Goal: Task Accomplishment & Management: Complete application form

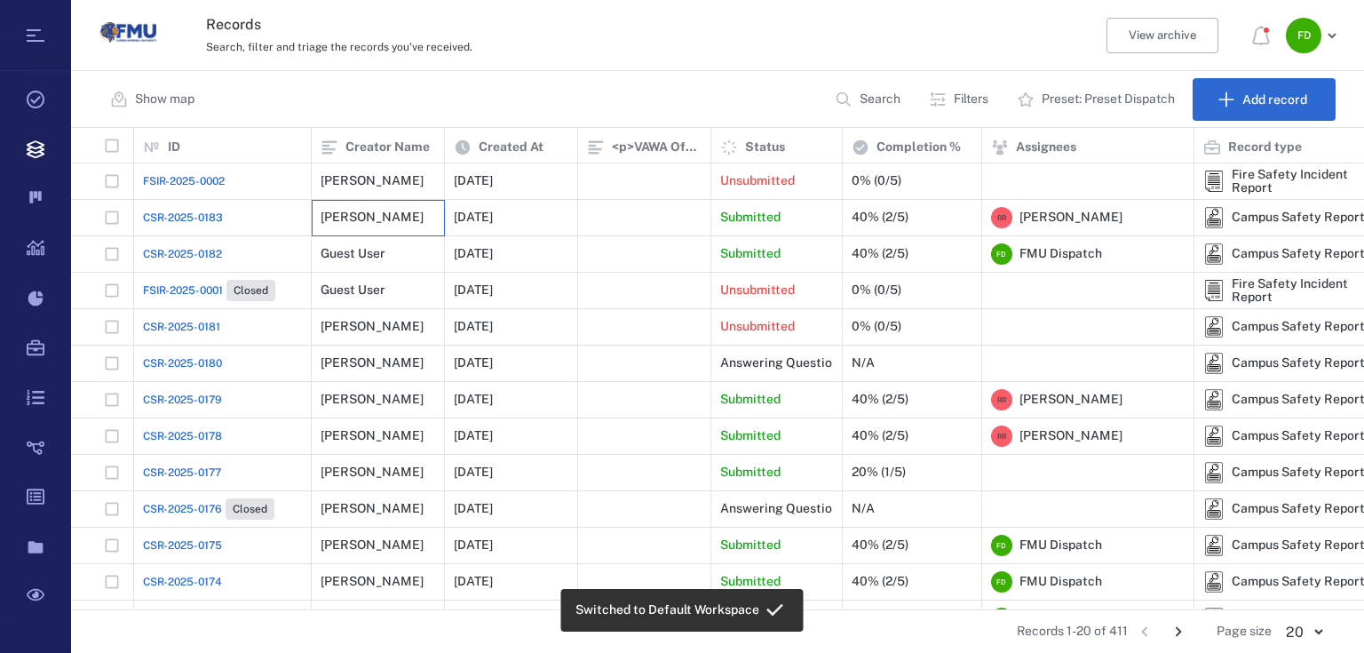
click at [365, 220] on div "[PERSON_NAME]" at bounding box center [372, 216] width 103 height 13
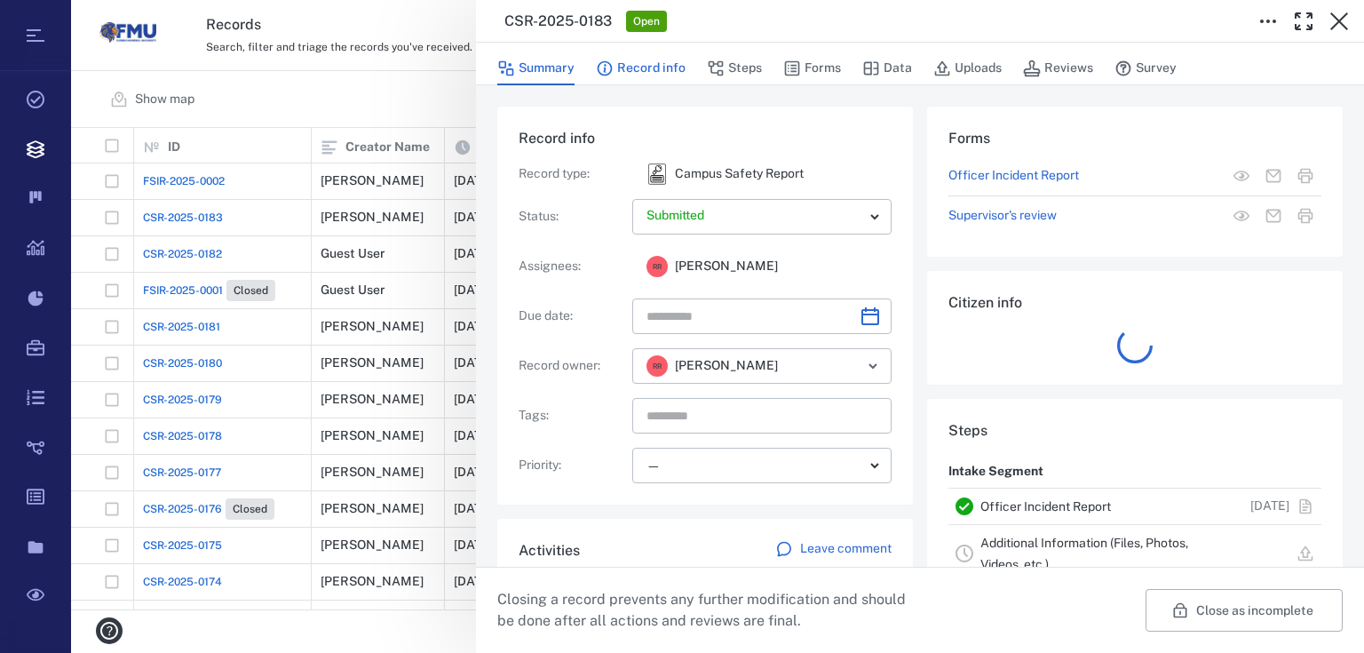
click at [653, 68] on button "Record info" at bounding box center [641, 69] width 90 height 34
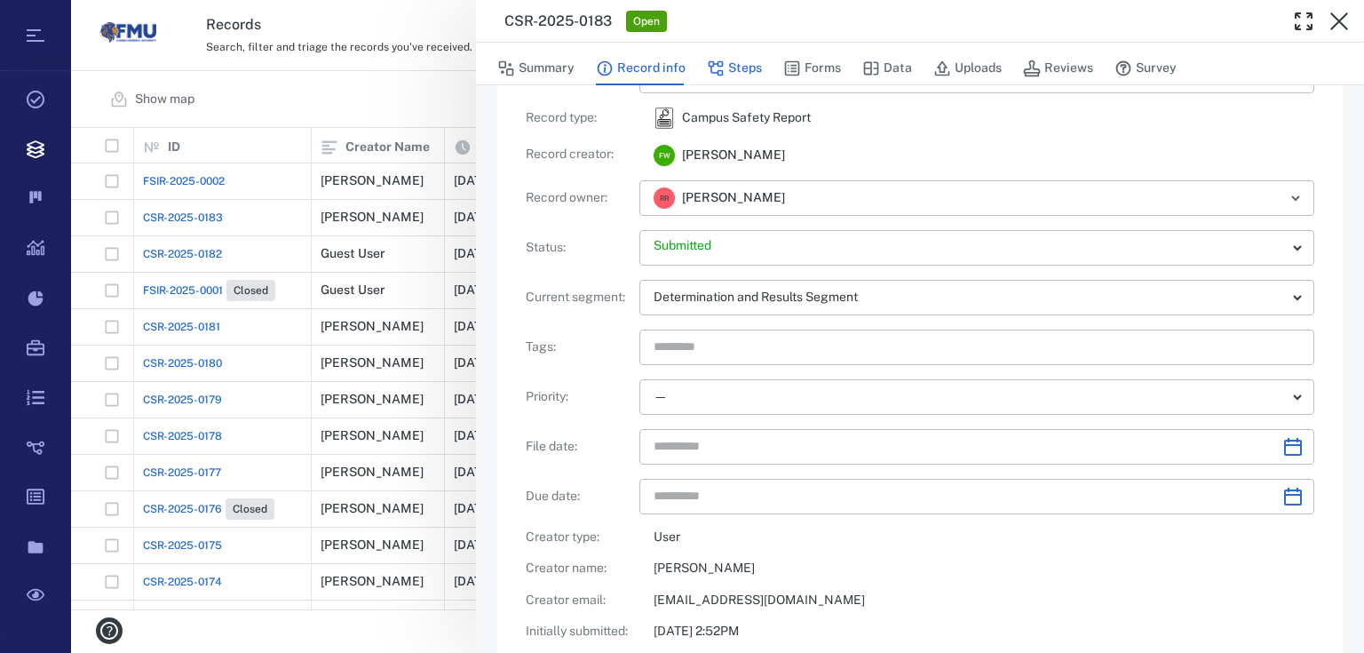
scroll to position [142, 0]
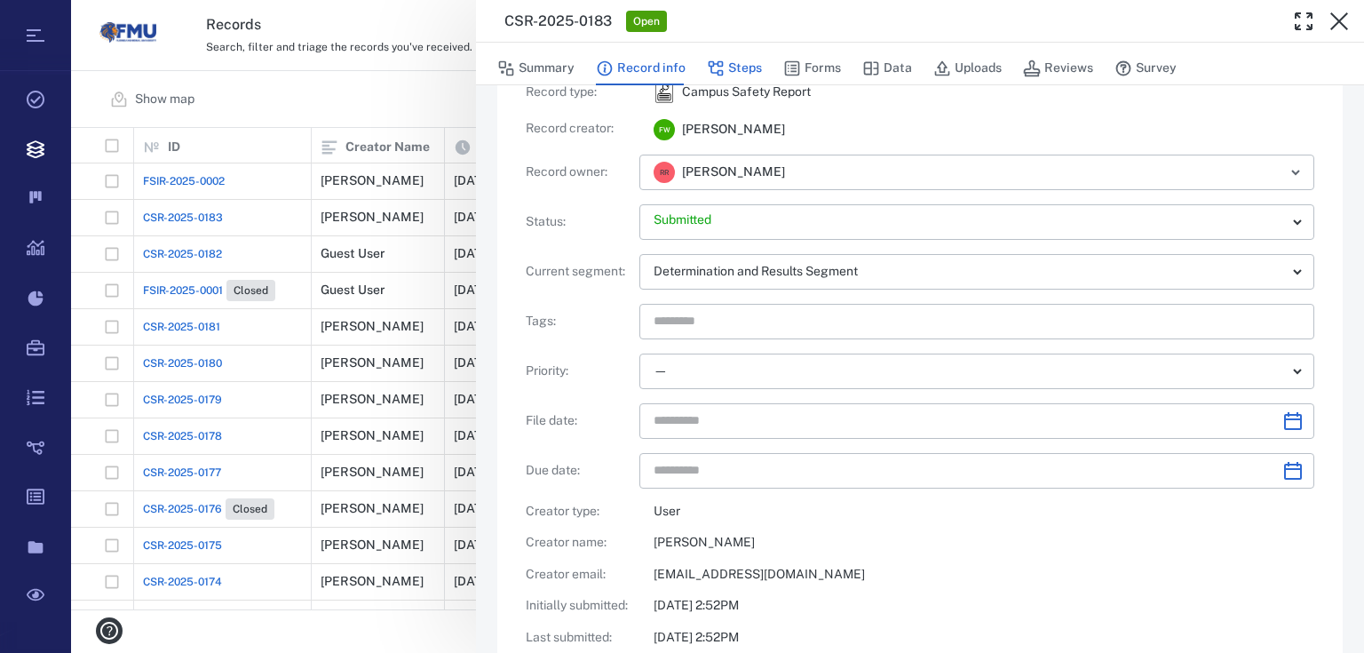
click at [749, 67] on button "Steps" at bounding box center [734, 69] width 55 height 34
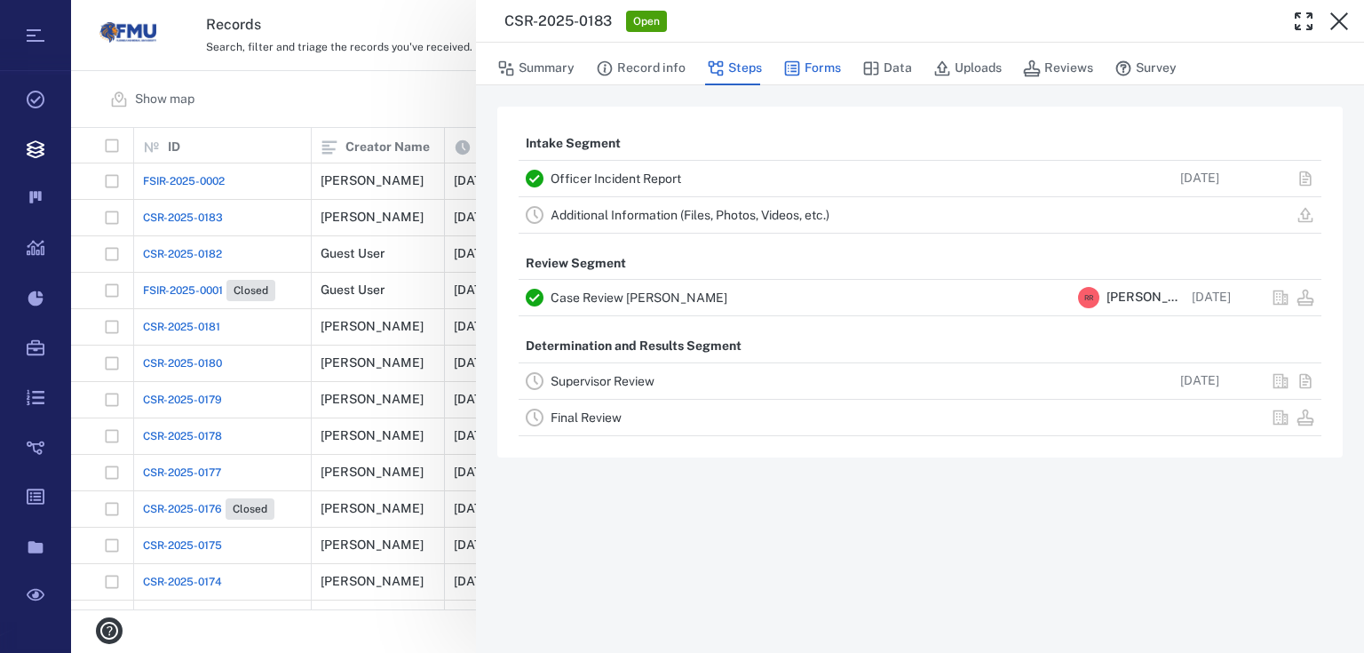
click at [810, 78] on button "Forms" at bounding box center [812, 69] width 58 height 34
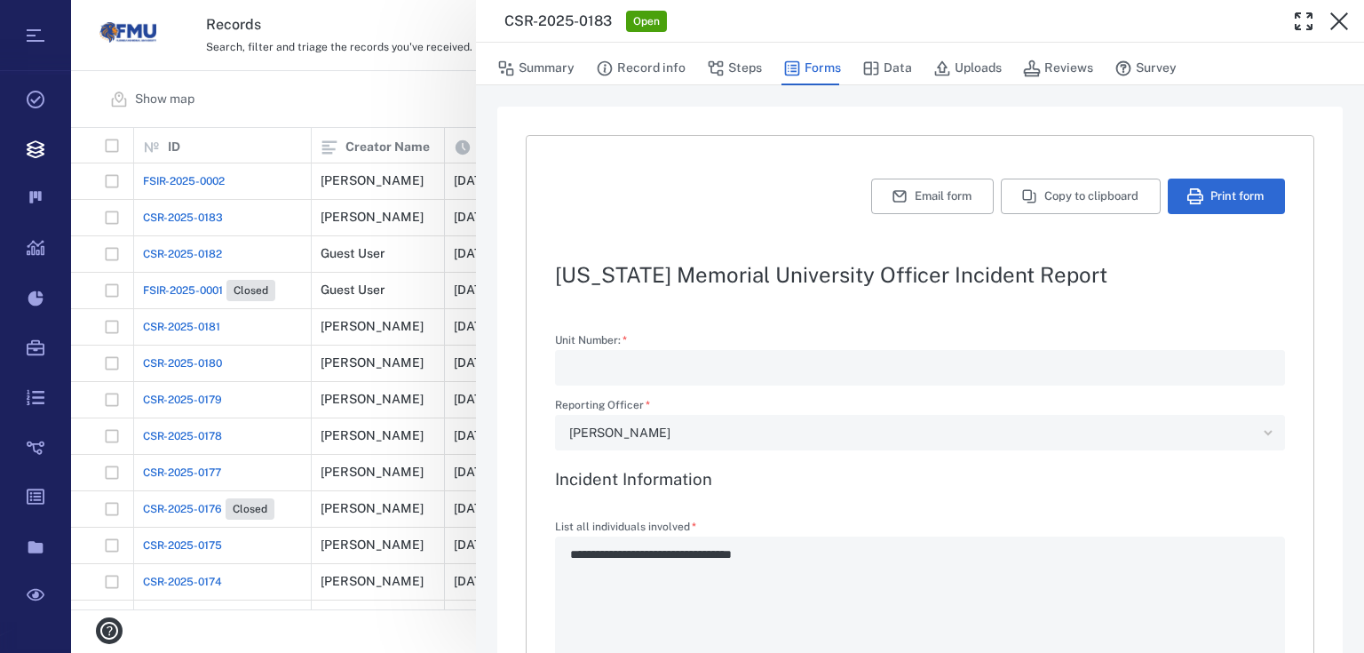
type textarea "*"
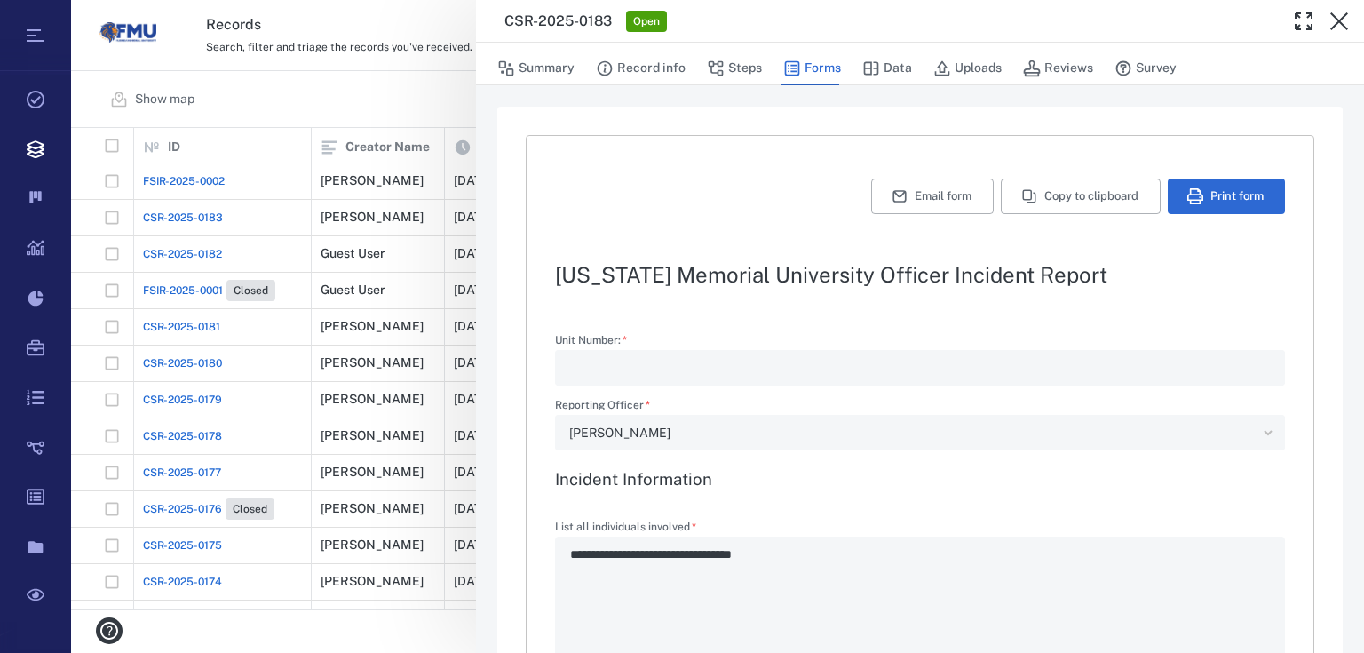
type textarea "*"
type input "**********"
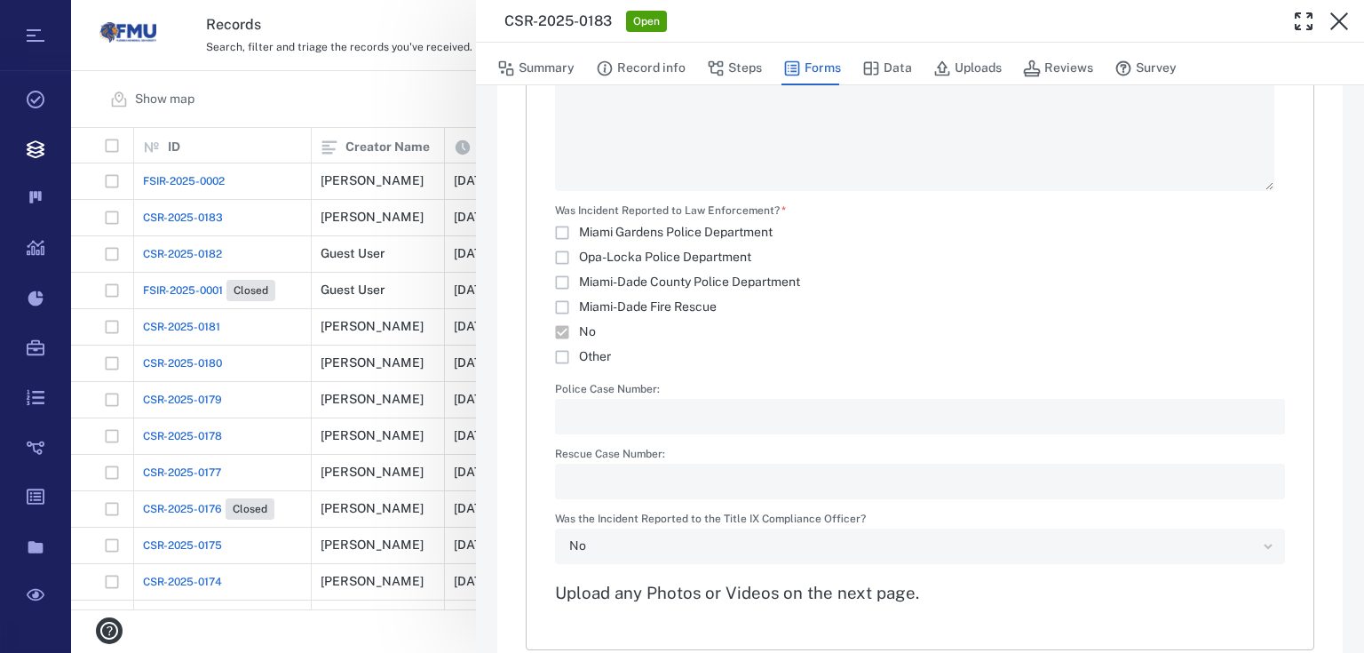
scroll to position [2273, 0]
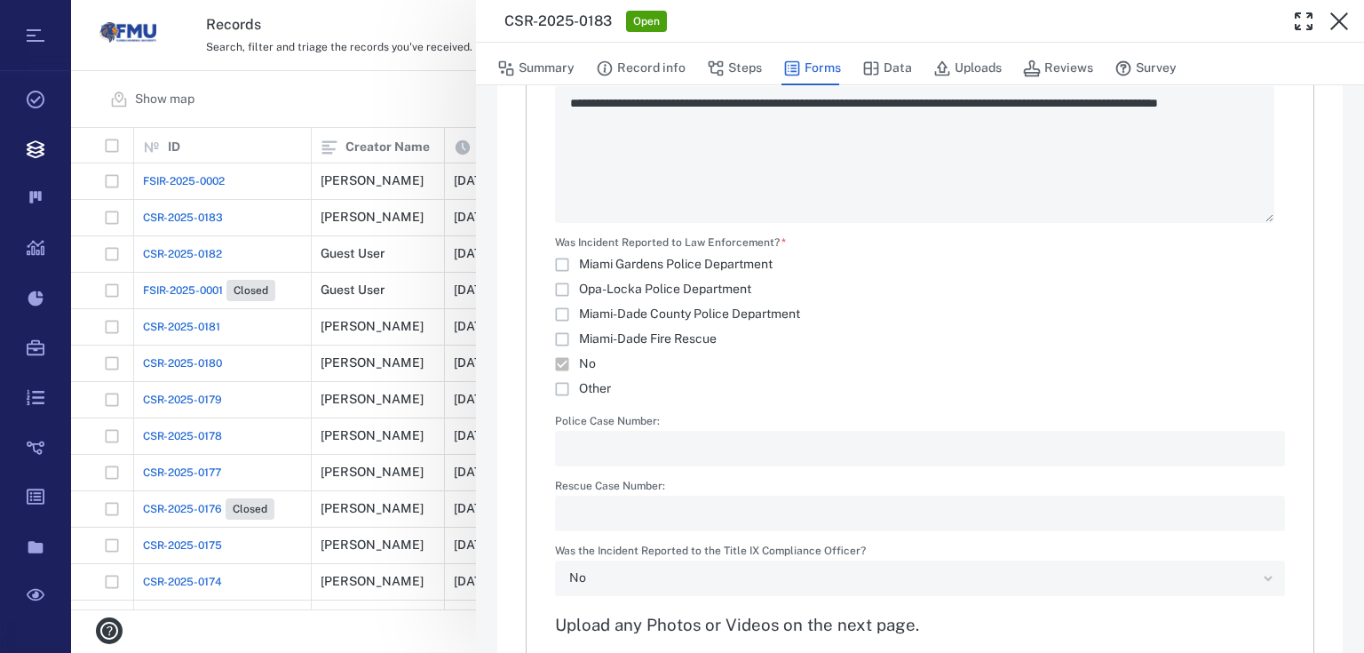
click at [188, 178] on div "**********" at bounding box center [717, 326] width 1293 height 653
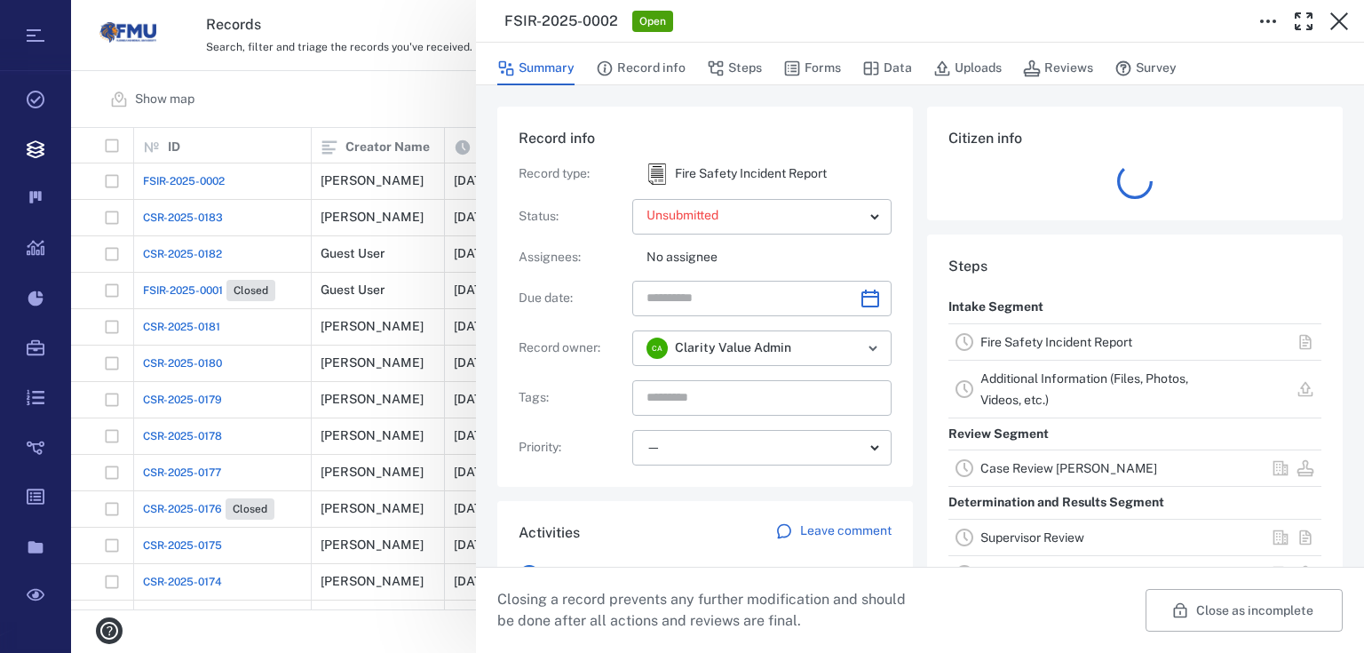
click at [1034, 341] on link "Fire Safety Incident Report" at bounding box center [1056, 342] width 152 height 14
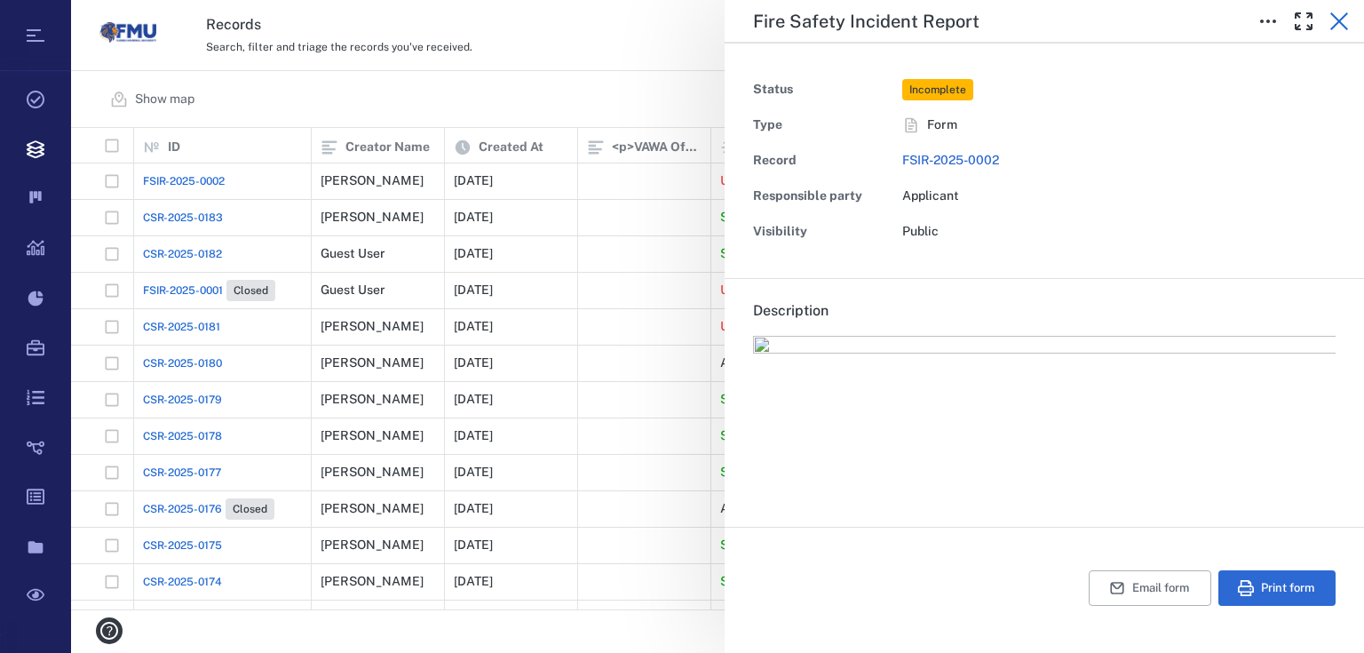
click at [1339, 22] on icon "button" at bounding box center [1339, 21] width 18 height 18
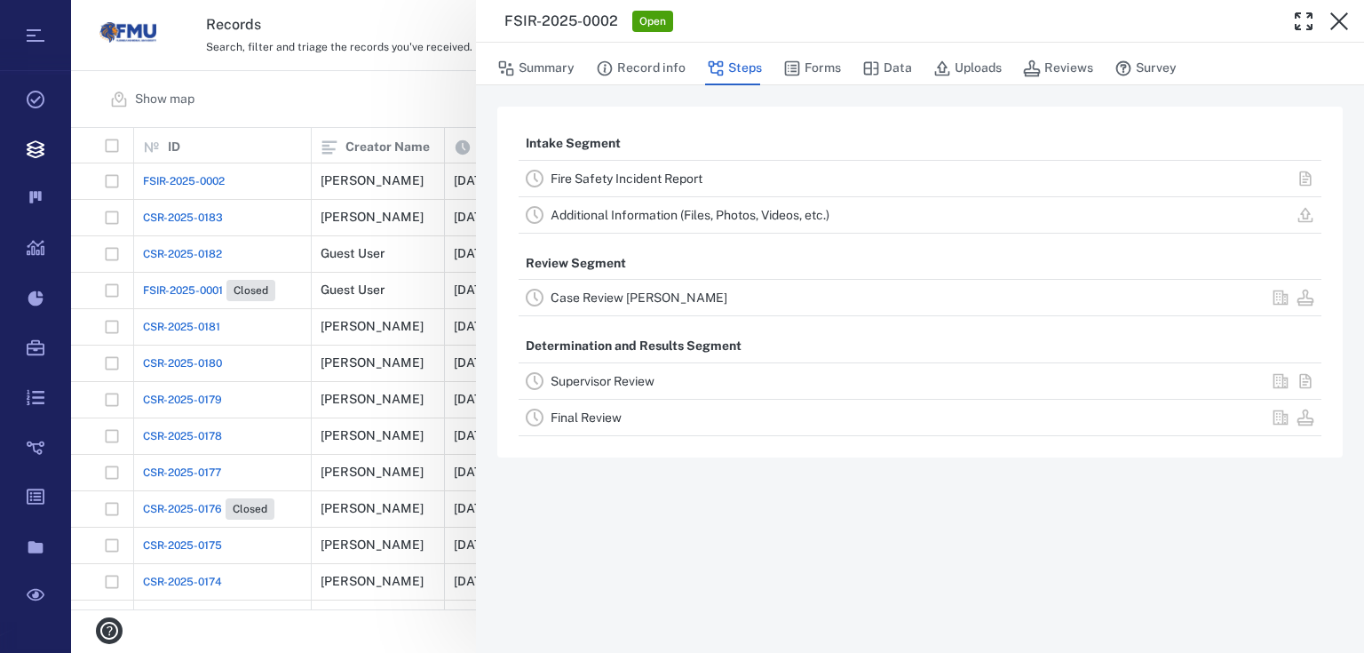
drag, startPoint x: 1335, startPoint y: 14, endPoint x: 757, endPoint y: 163, distance: 597.8
click at [1335, 14] on icon "button" at bounding box center [1338, 21] width 21 height 21
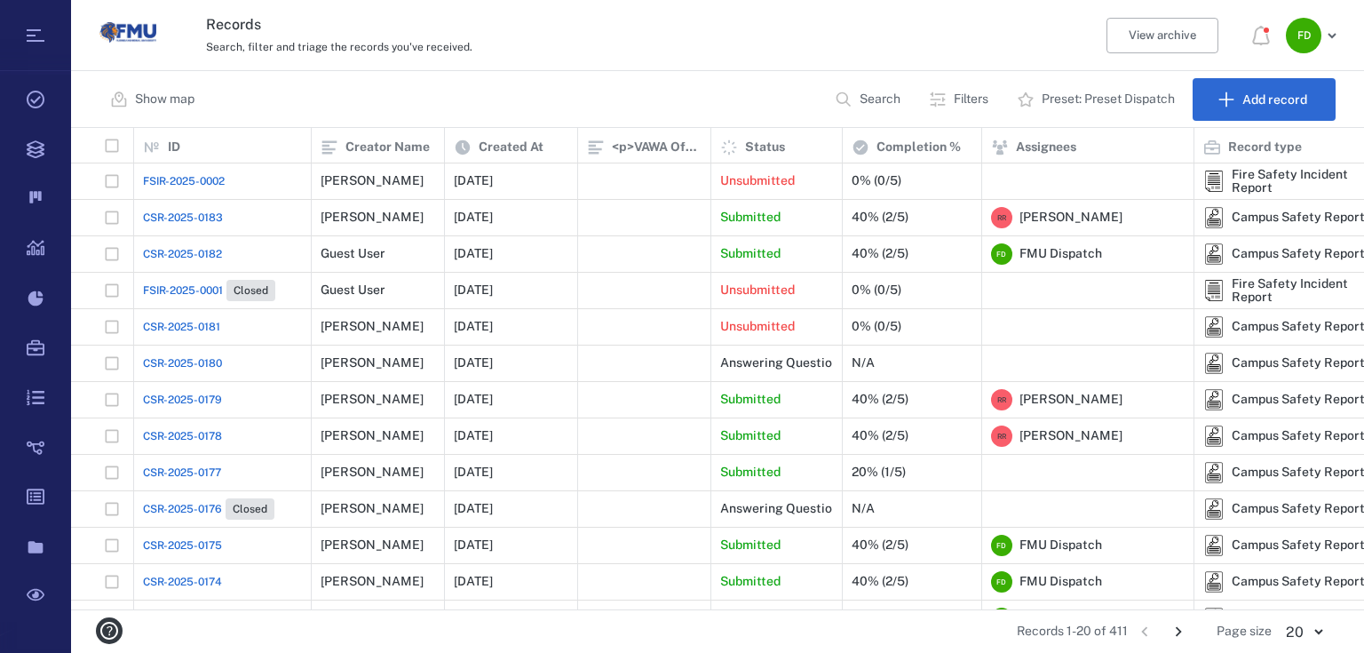
drag, startPoint x: 205, startPoint y: 180, endPoint x: 165, endPoint y: 181, distance: 40.0
click at [165, 181] on span "FSIR-2025-0002" at bounding box center [184, 181] width 82 height 16
drag, startPoint x: 165, startPoint y: 181, endPoint x: 245, endPoint y: 200, distance: 82.1
click at [166, 181] on div "Closed" at bounding box center [717, 326] width 1293 height 653
click at [186, 183] on span "FSIR-2025-0002" at bounding box center [184, 181] width 82 height 16
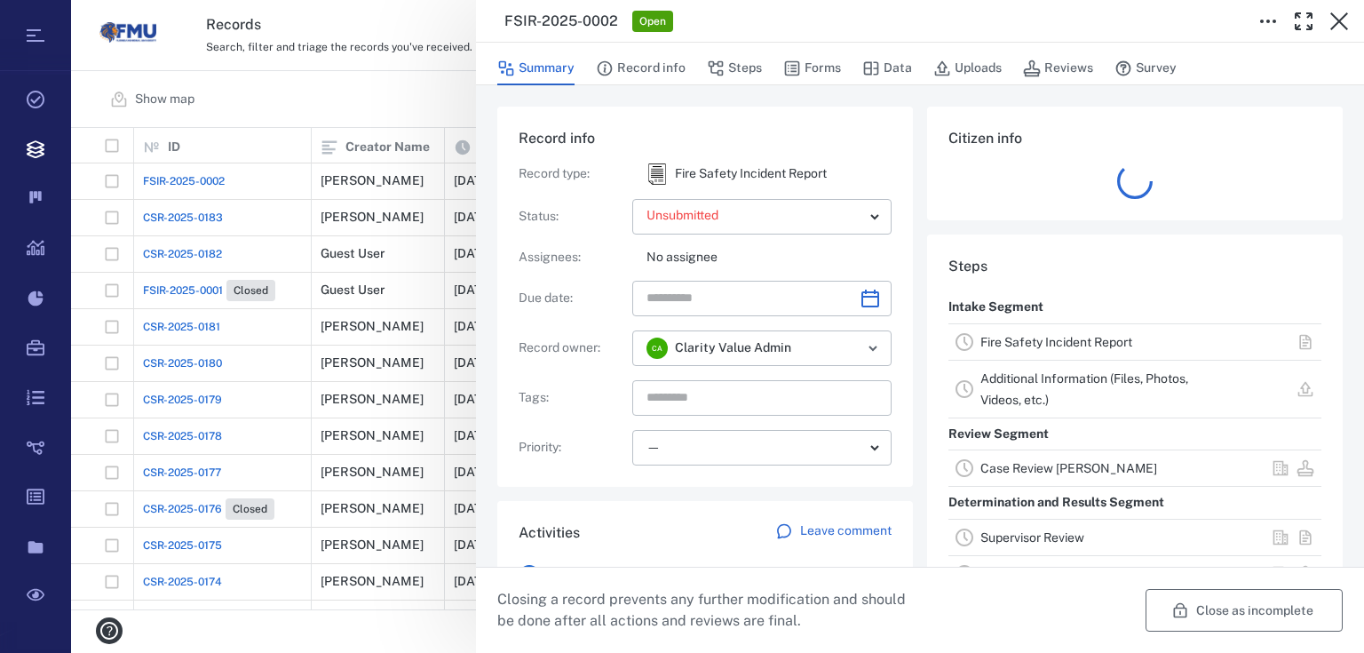
drag, startPoint x: 1189, startPoint y: 598, endPoint x: 1144, endPoint y: 589, distance: 46.1
click at [1187, 597] on button "Close as incomplete" at bounding box center [1243, 610] width 197 height 43
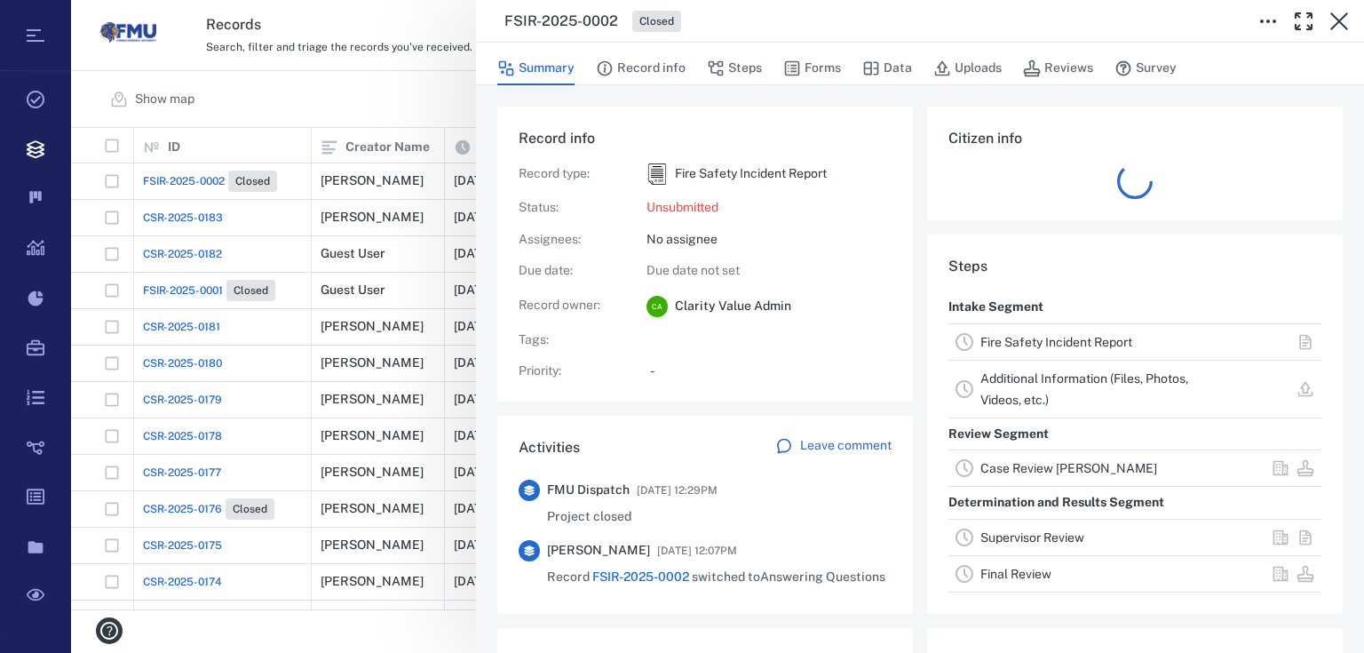
drag, startPoint x: 1341, startPoint y: 19, endPoint x: 1306, endPoint y: 36, distance: 38.5
click at [1341, 19] on icon "button" at bounding box center [1339, 21] width 18 height 18
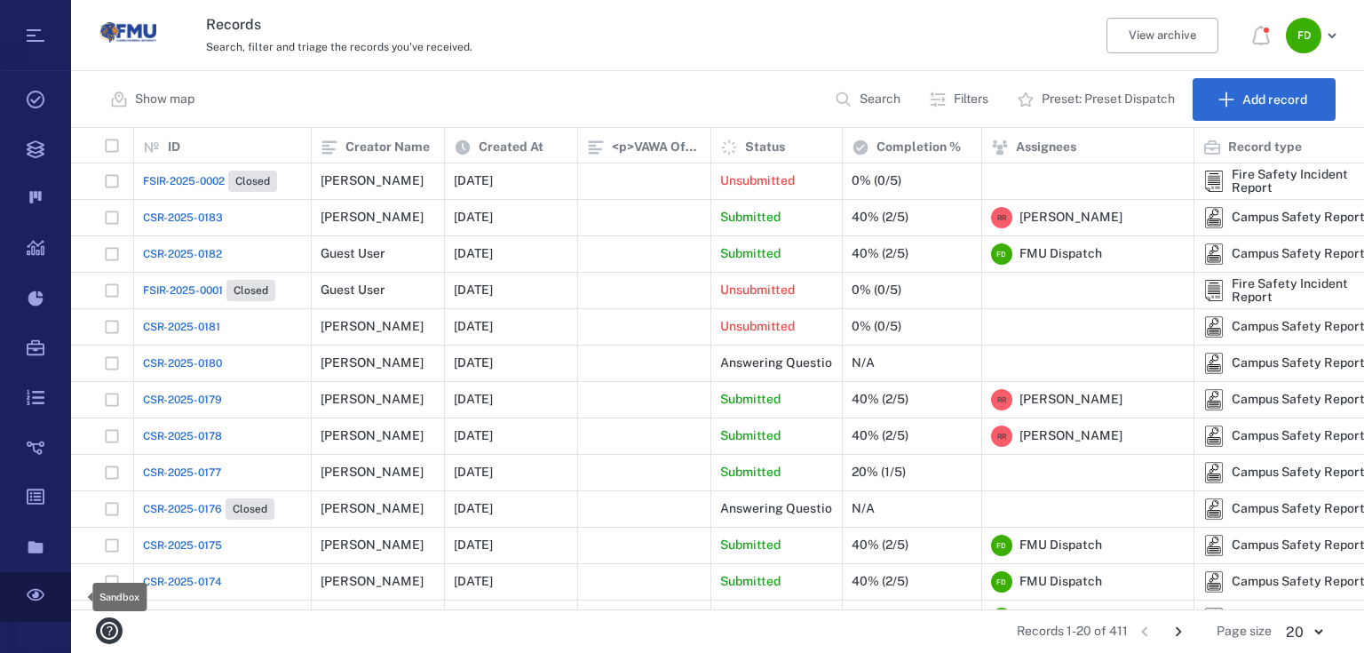
click at [28, 592] on icon at bounding box center [36, 595] width 18 height 12
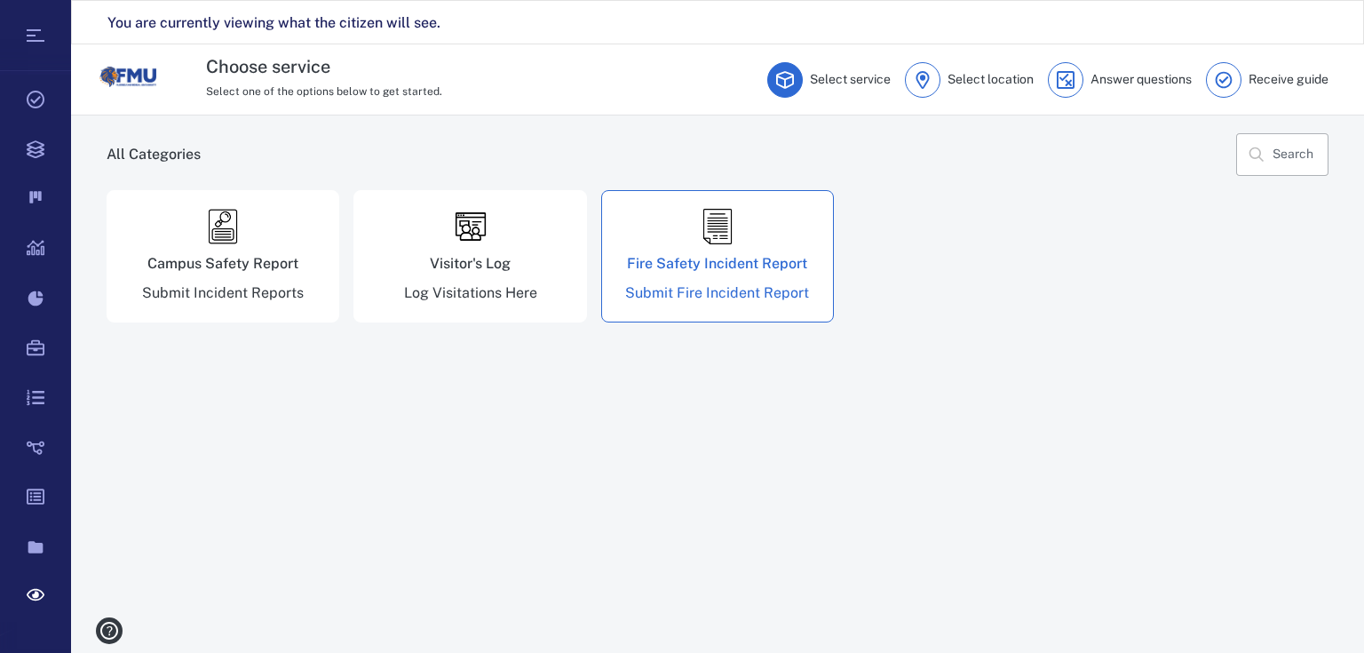
click at [710, 252] on div "Fire Safety Incident Report Submit Fire Incident Report" at bounding box center [717, 256] width 233 height 132
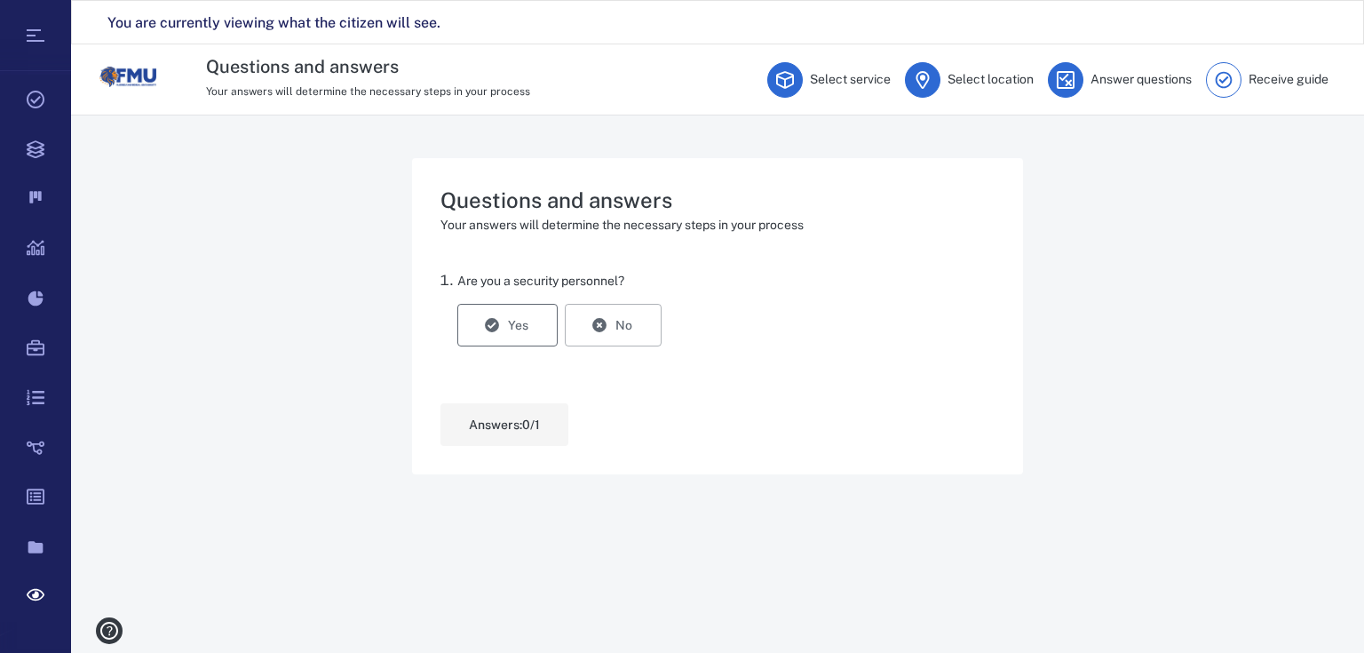
click at [520, 330] on button "Yes" at bounding box center [507, 325] width 100 height 43
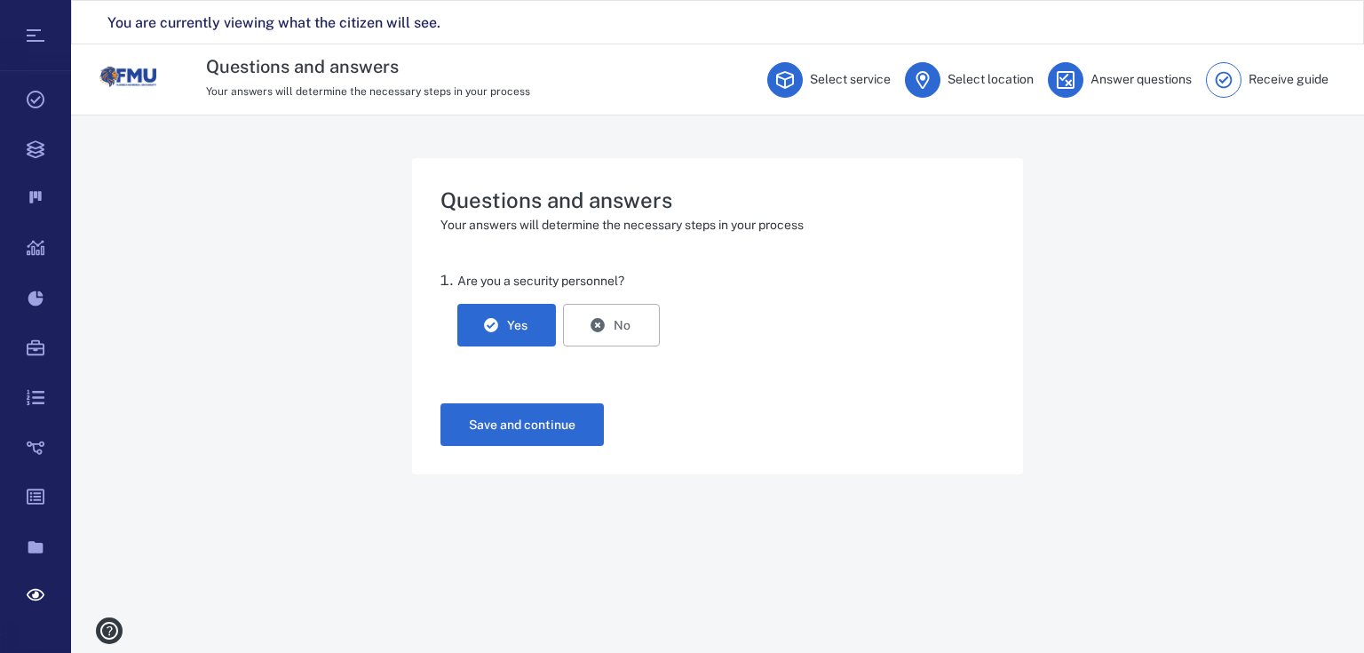
click at [553, 424] on button "Save and continue" at bounding box center [521, 424] width 163 height 43
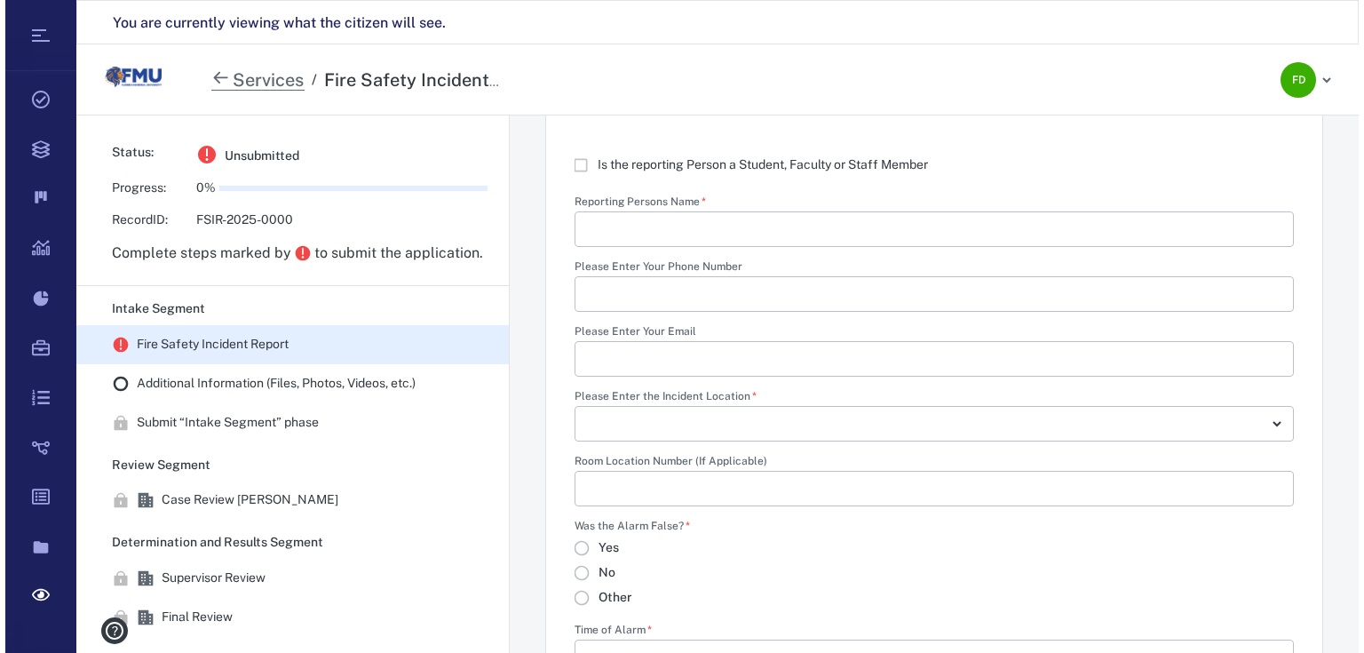
scroll to position [497, 0]
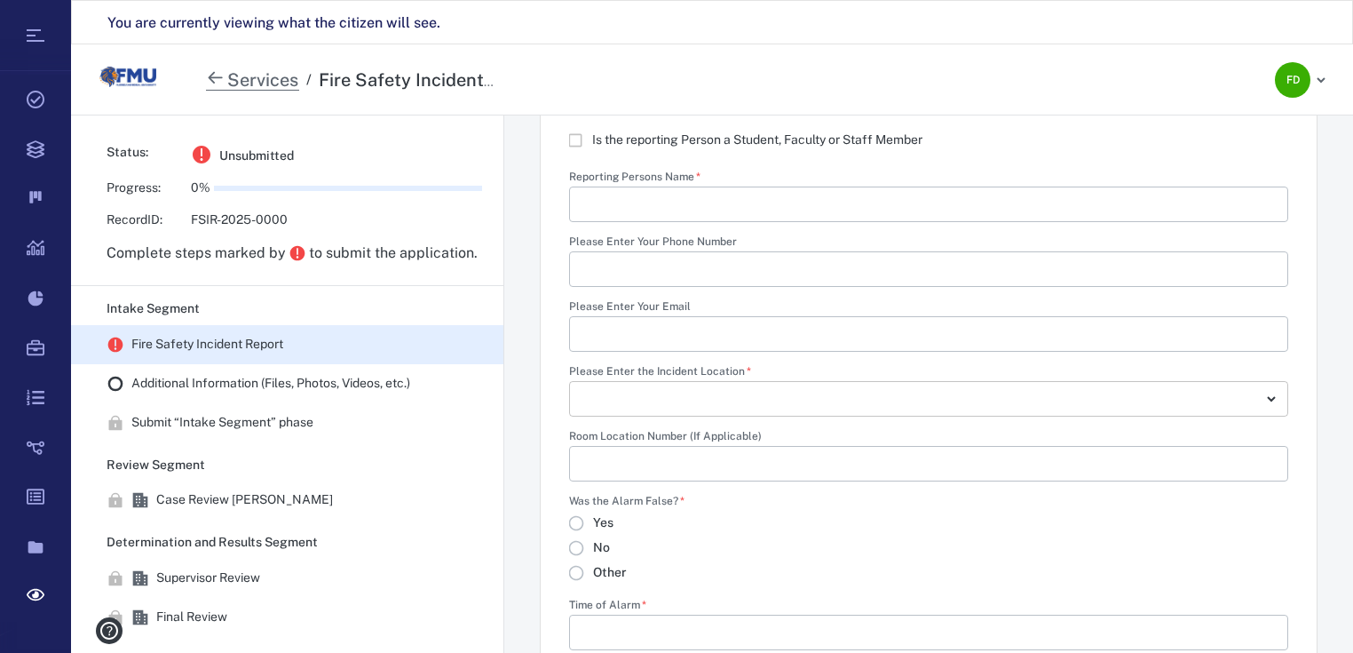
click at [1268, 396] on body "Tasks Records Boards Dashboard Reports Record types Guide steps Rules Form buil…" at bounding box center [676, 348] width 1353 height 697
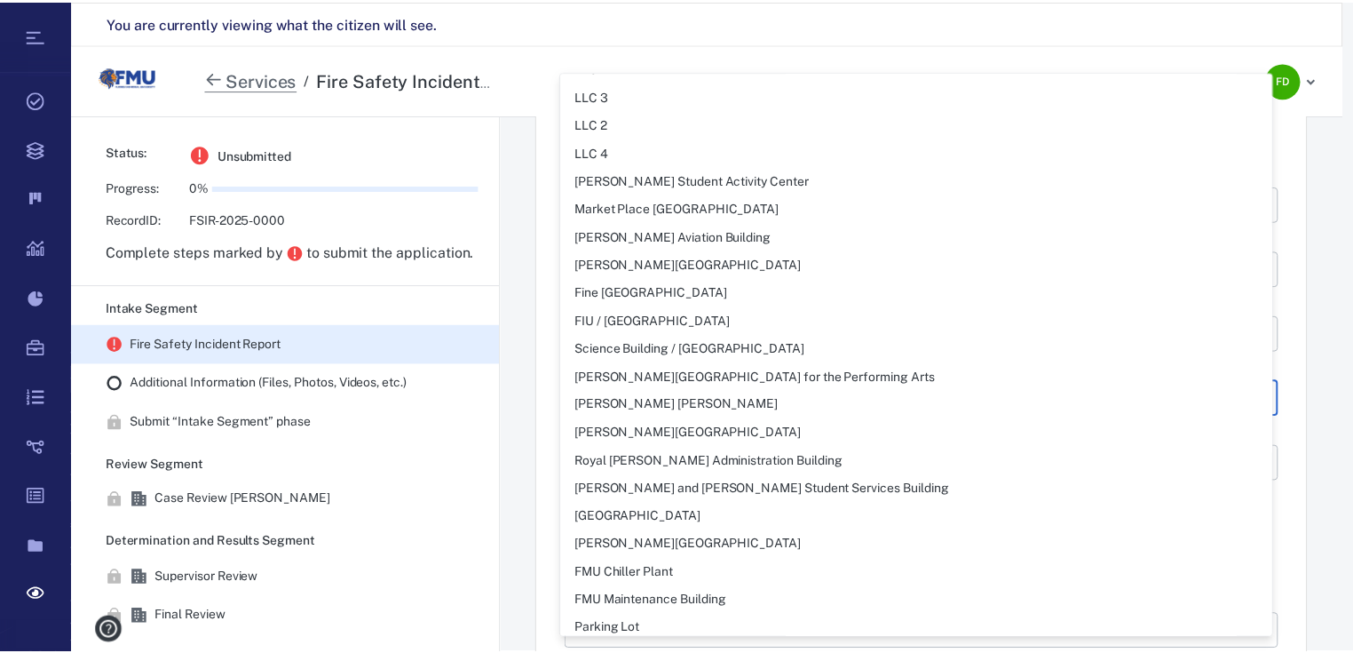
scroll to position [107, 0]
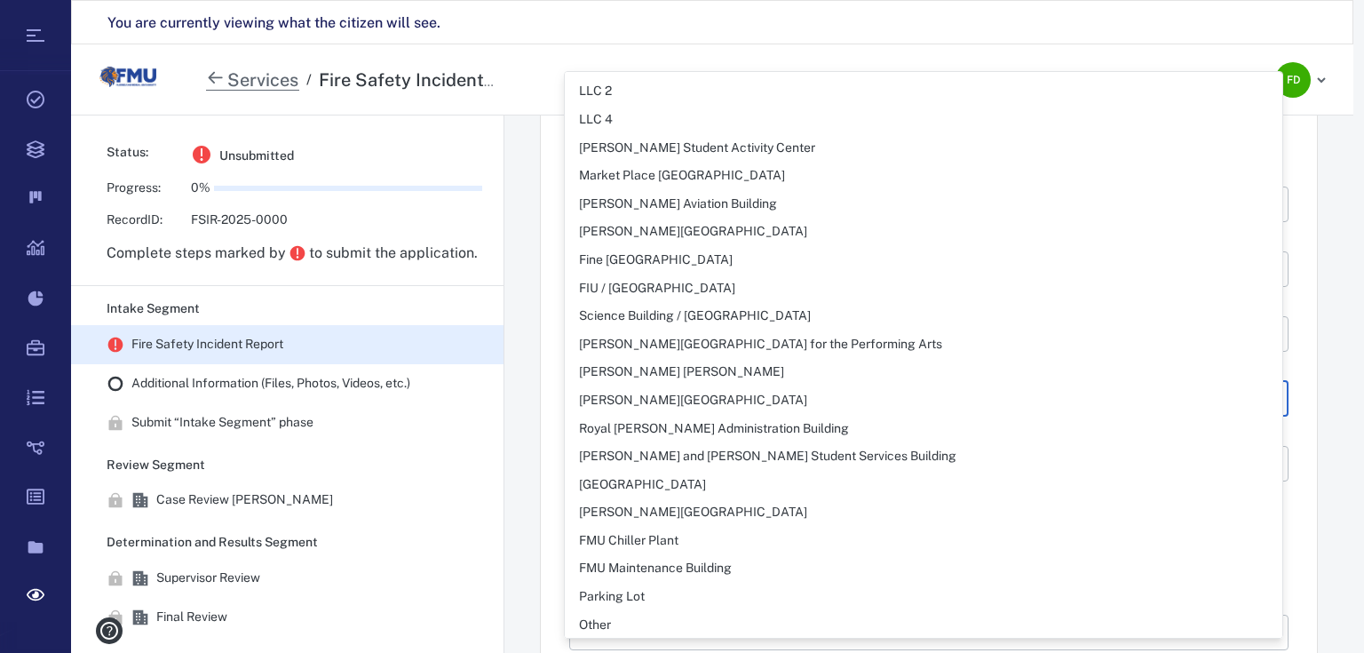
click at [522, 422] on div at bounding box center [682, 326] width 1364 height 653
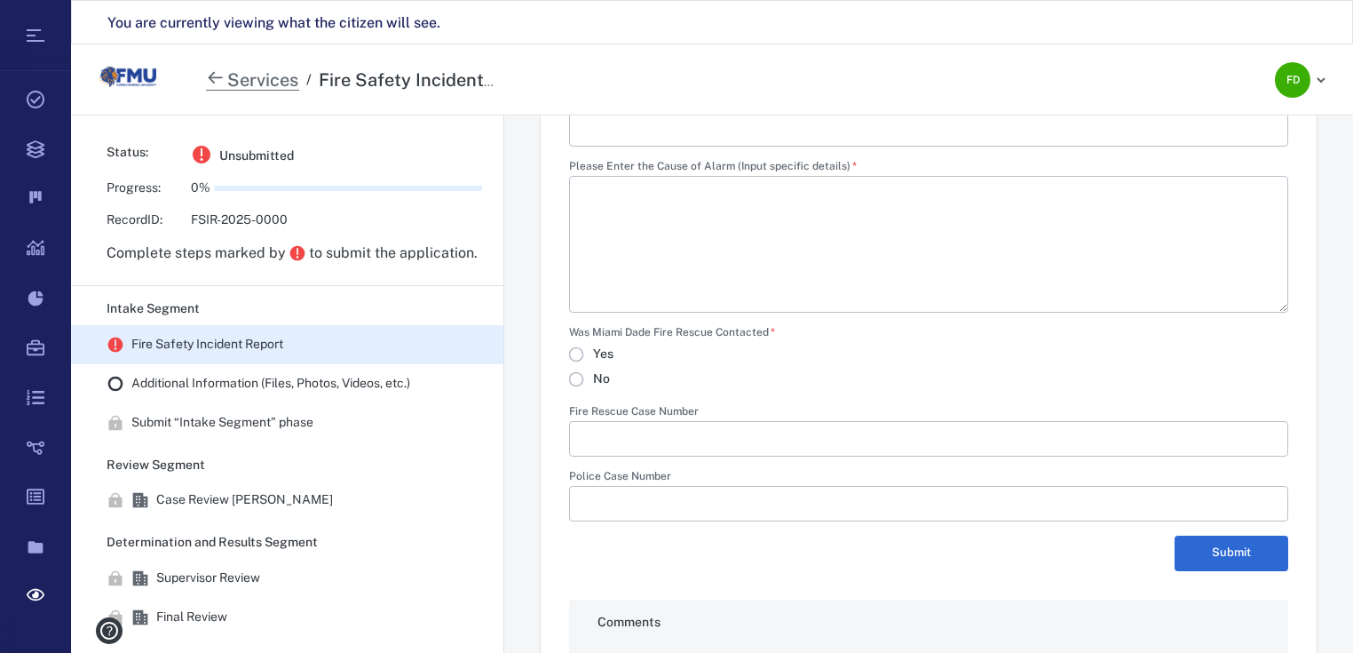
scroll to position [1137, 0]
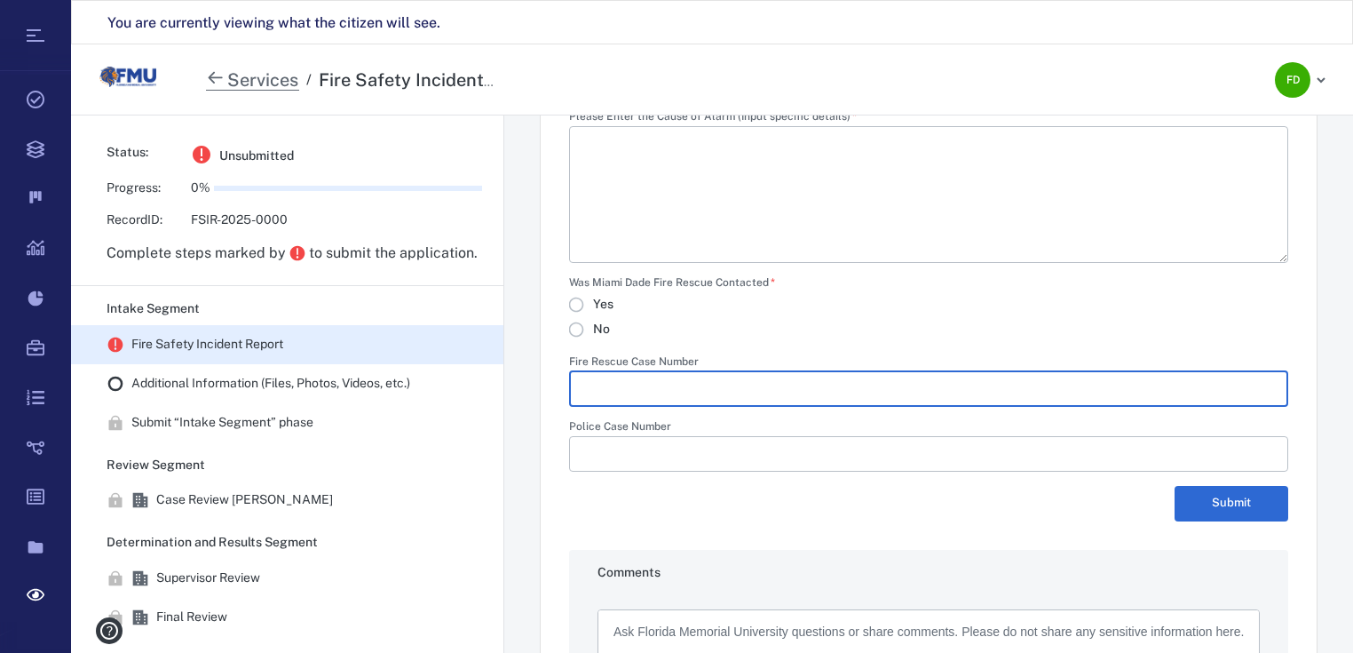
click at [622, 376] on input "Fire Rescue Case Number" at bounding box center [928, 389] width 691 height 36
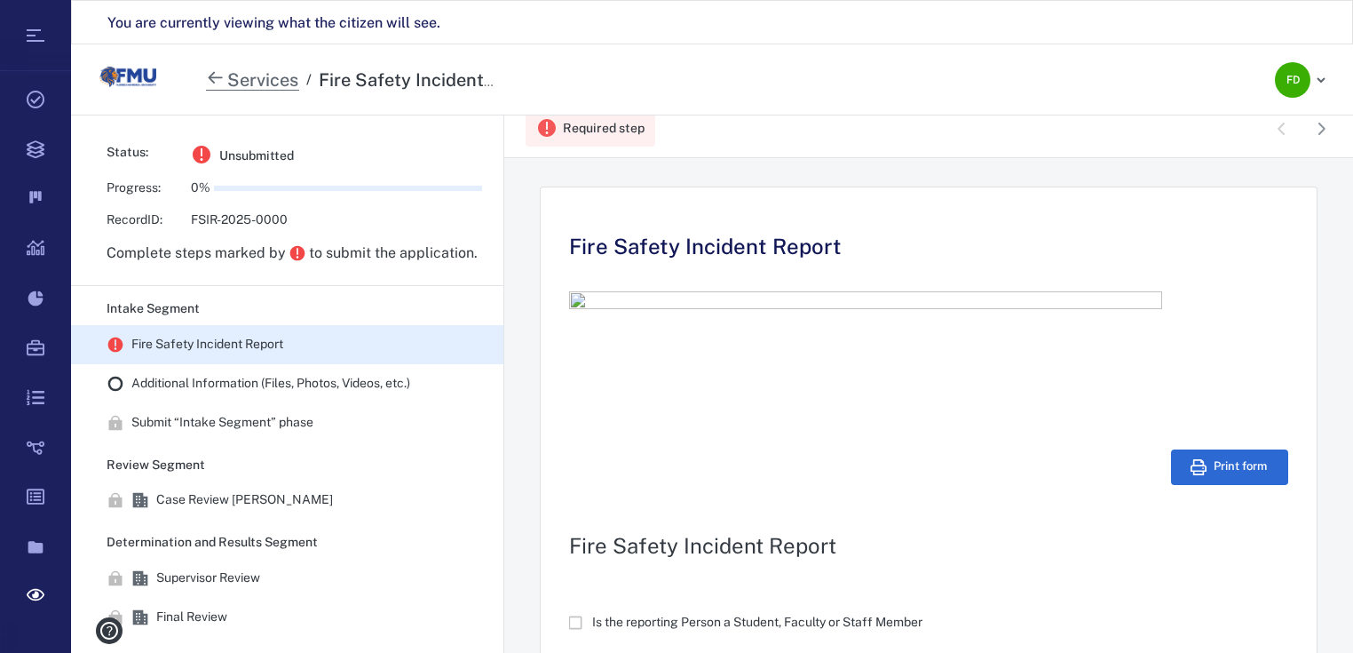
scroll to position [0, 0]
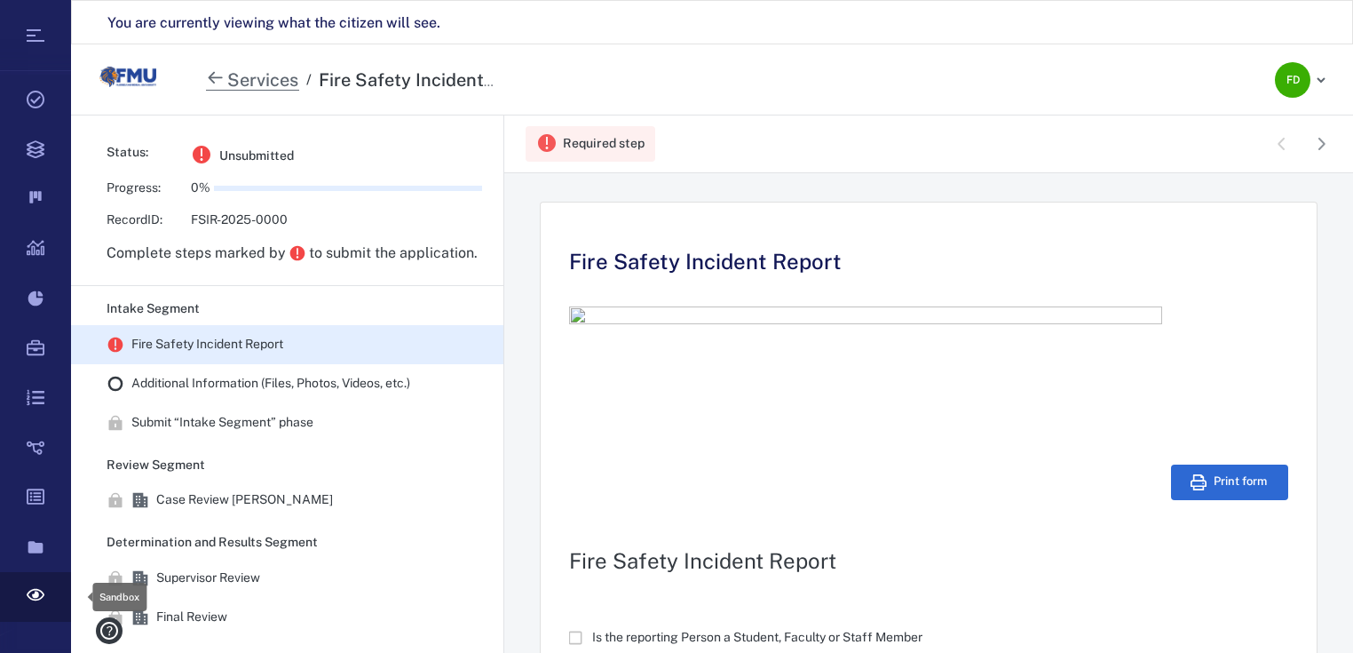
click at [42, 597] on icon at bounding box center [36, 595] width 18 height 12
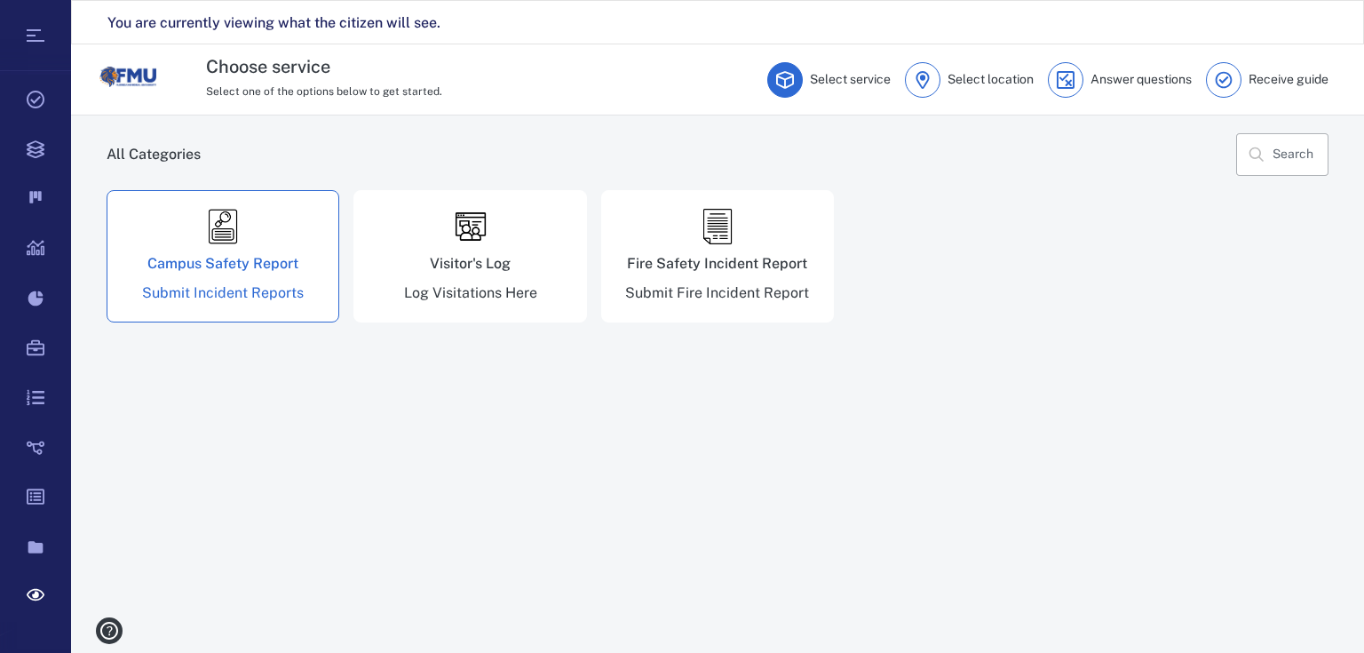
click at [202, 270] on div "Campus Safety Report" at bounding box center [222, 264] width 151 height 14
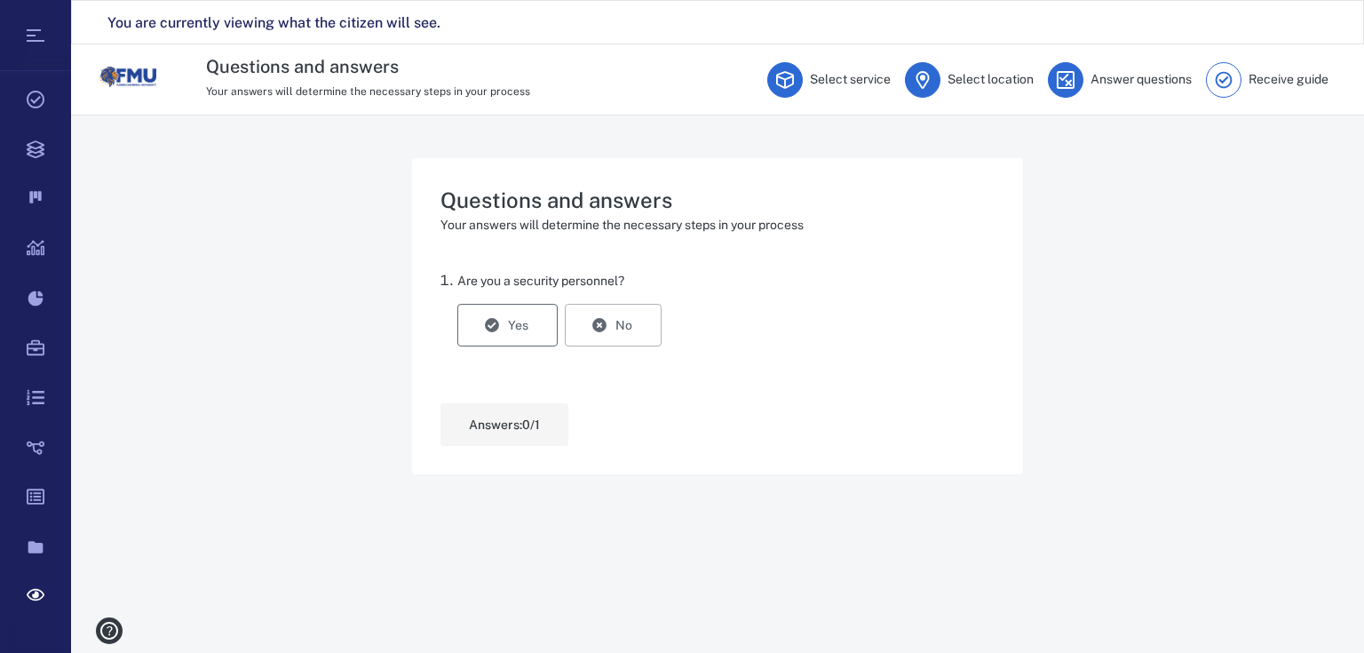
click at [520, 327] on button "Yes" at bounding box center [507, 325] width 100 height 43
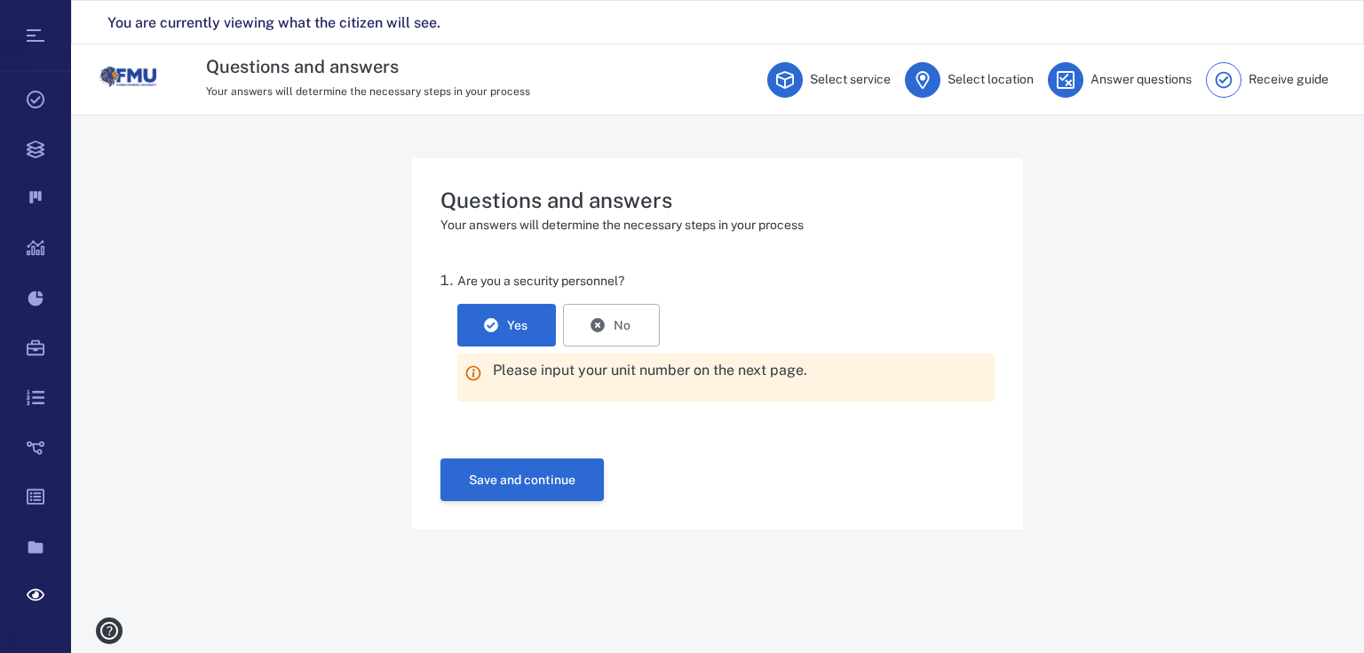
click at [590, 471] on button "Save and continue" at bounding box center [521, 479] width 163 height 43
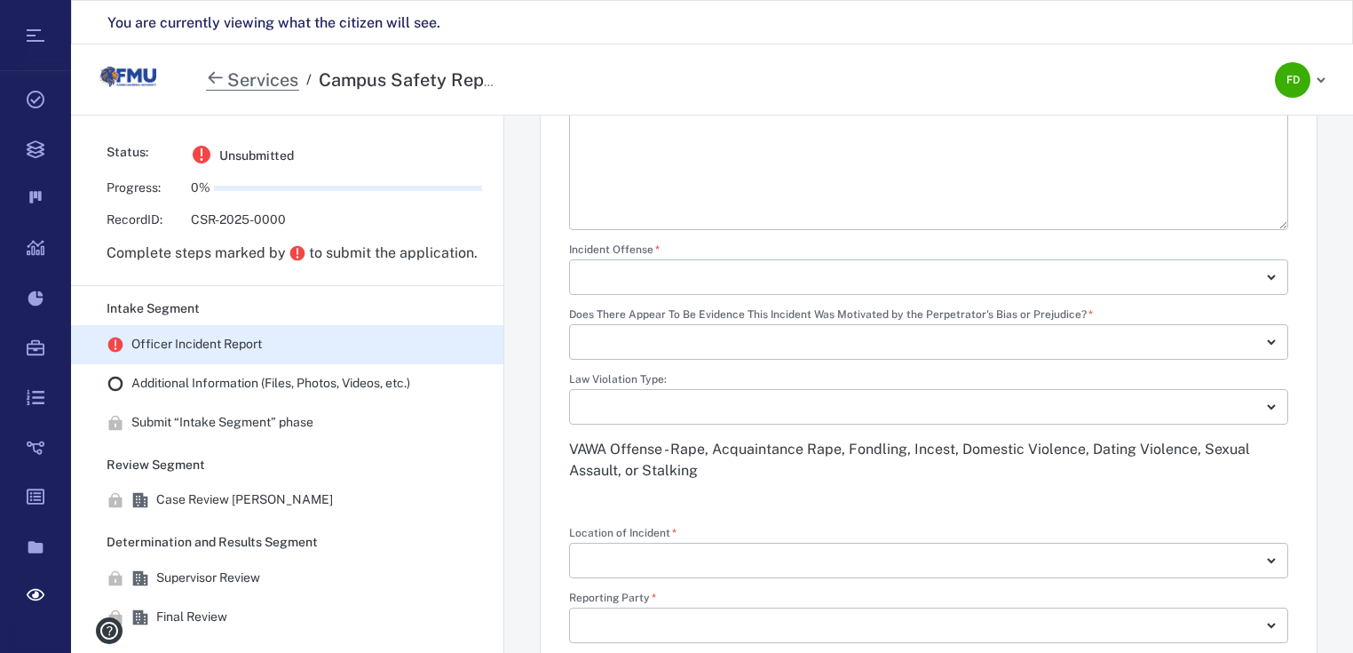
scroll to position [710, 0]
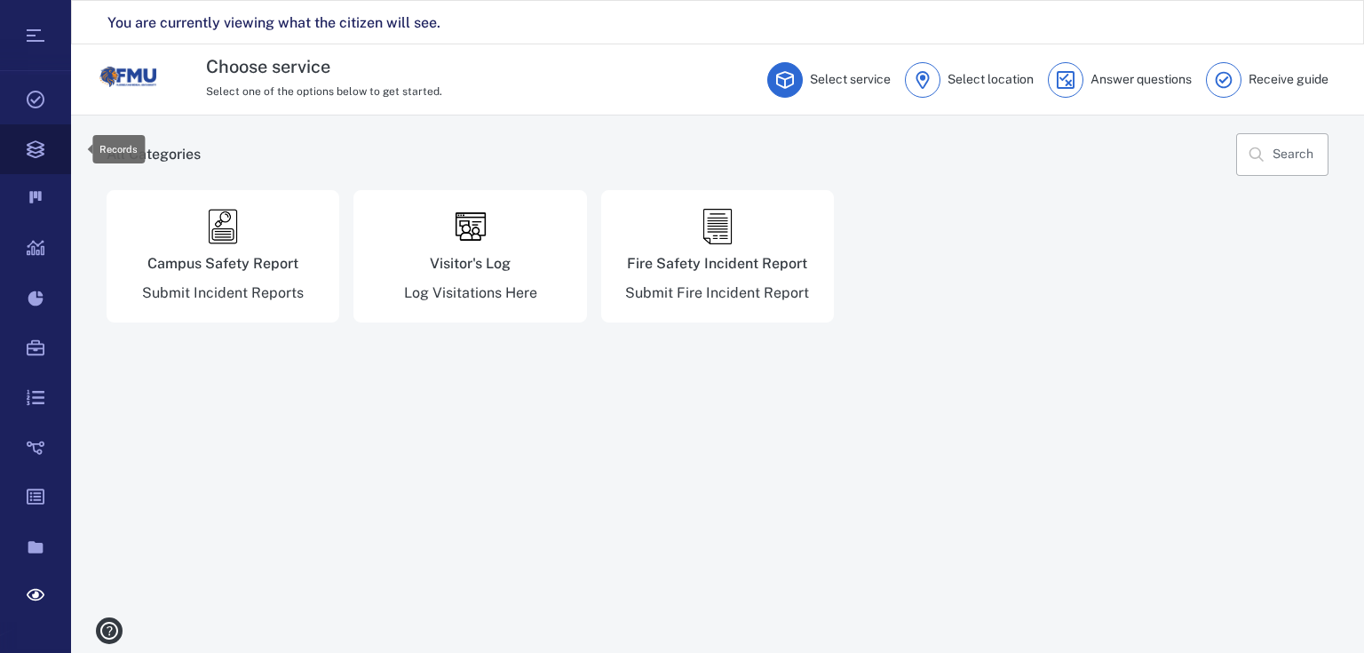
click at [43, 155] on icon at bounding box center [36, 149] width 18 height 18
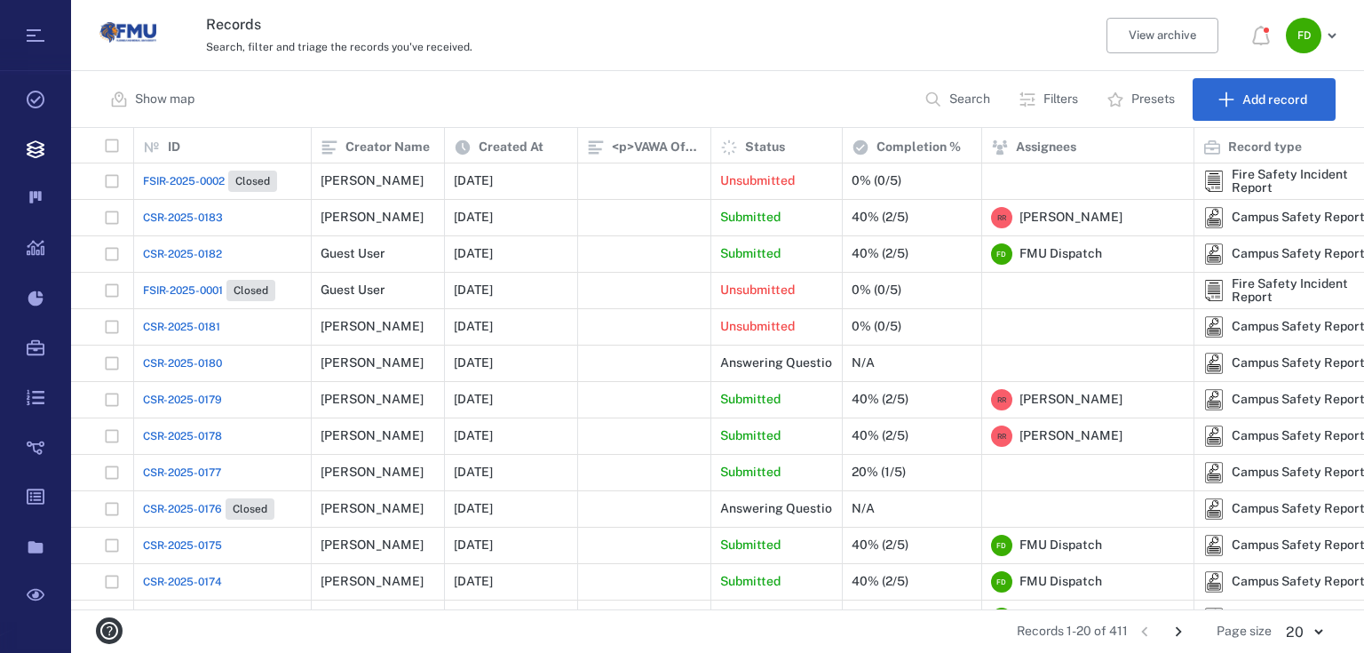
scroll to position [471, 1282]
click at [202, 183] on span "FSIR-2025-0002" at bounding box center [184, 181] width 82 height 16
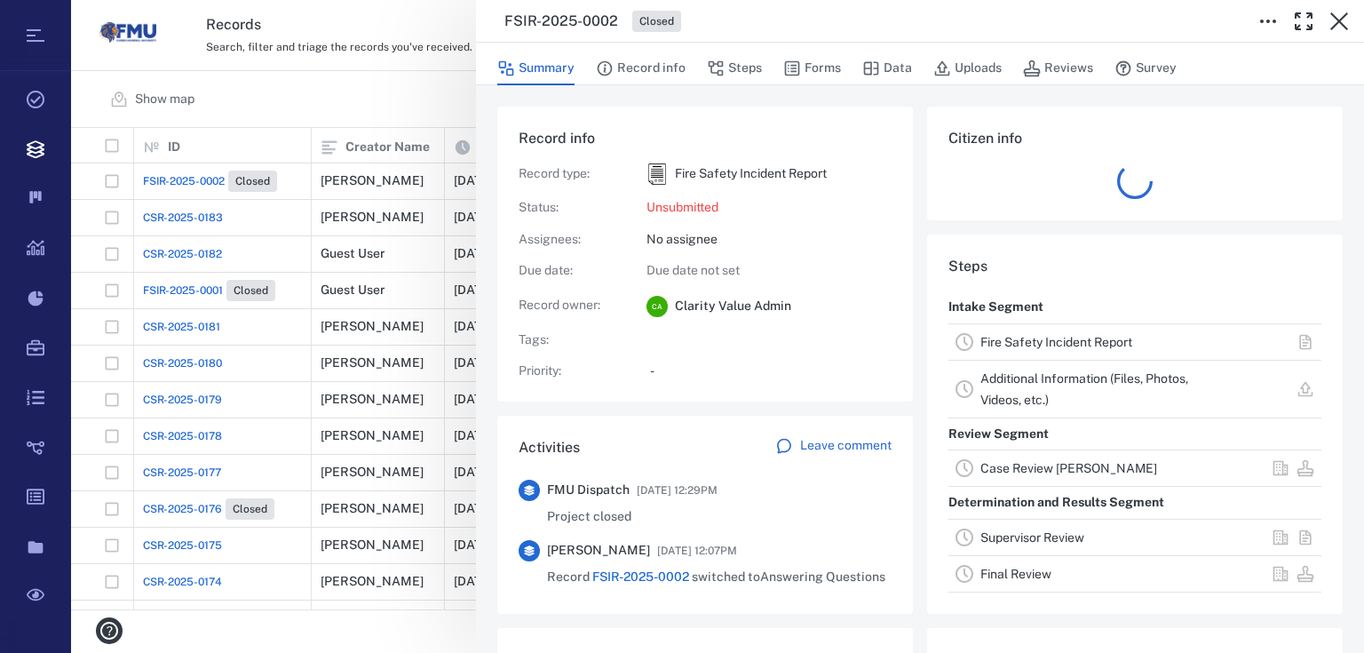
click at [1070, 465] on link "Case Review [PERSON_NAME]" at bounding box center [1068, 468] width 177 height 14
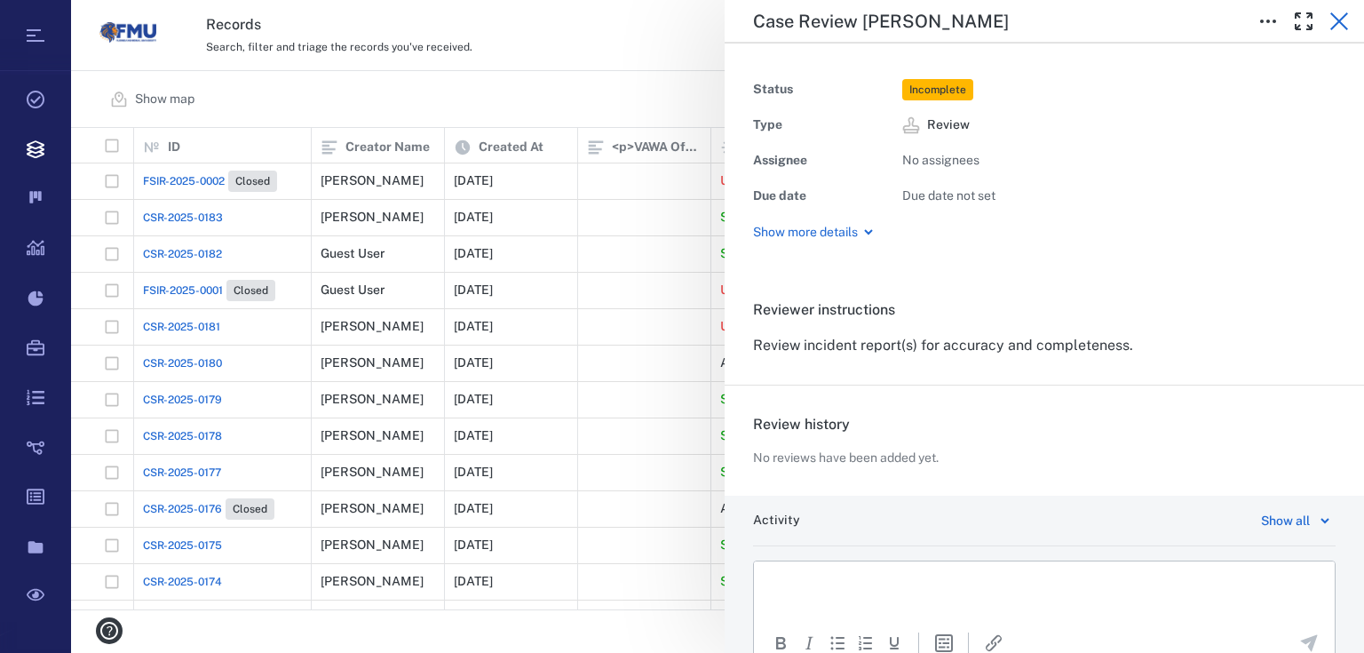
click at [1337, 24] on icon "button" at bounding box center [1338, 21] width 21 height 21
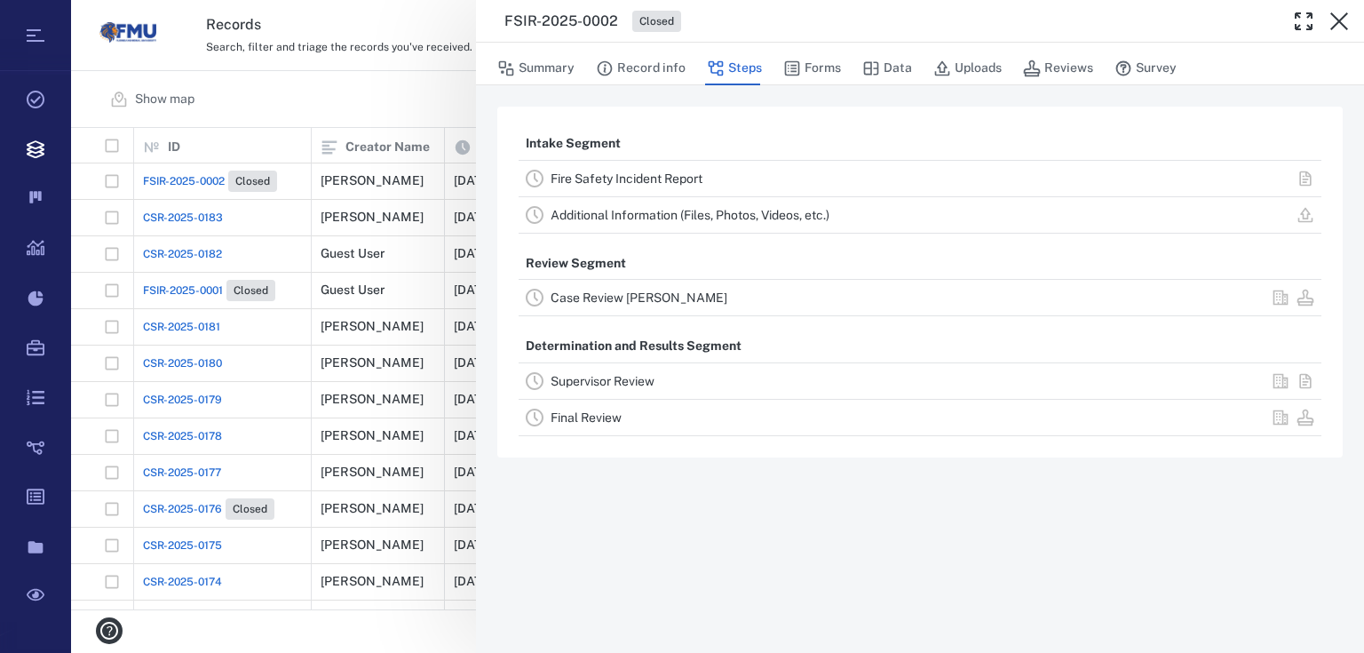
drag, startPoint x: 1349, startPoint y: 21, endPoint x: 1347, endPoint y: 39, distance: 17.8
click at [1349, 20] on icon "button" at bounding box center [1338, 21] width 21 height 21
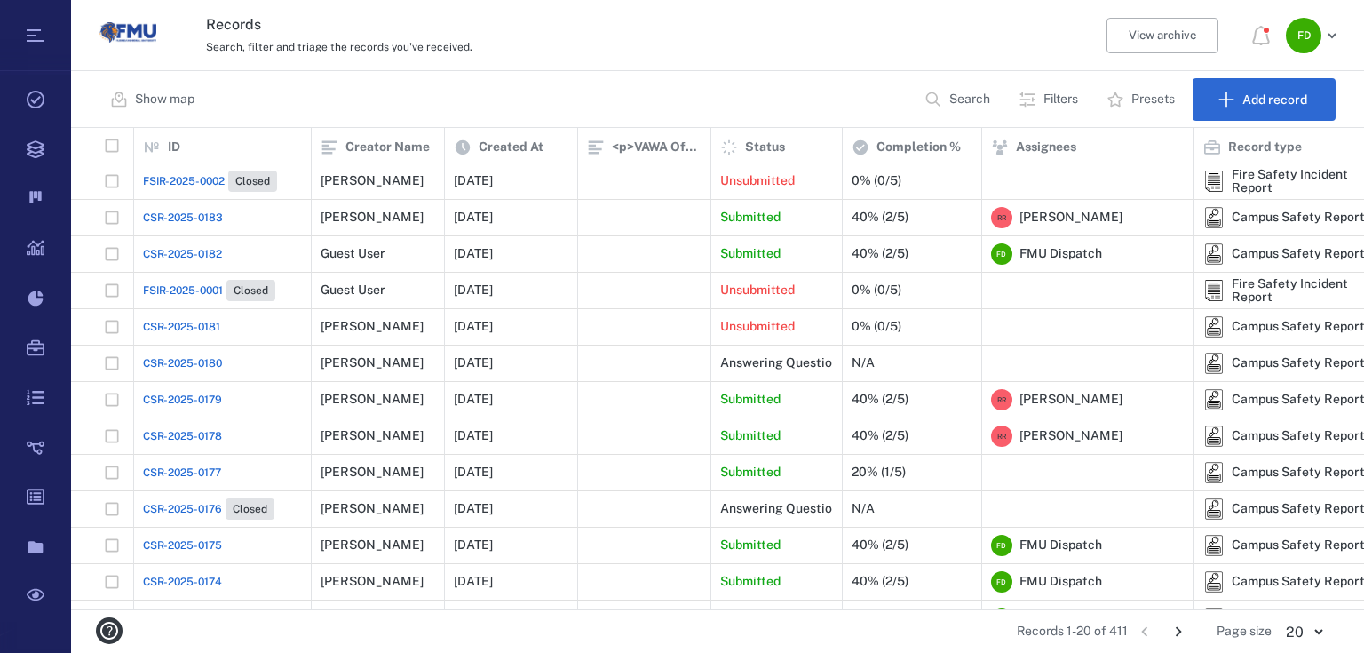
click at [1144, 99] on p "Presets" at bounding box center [1153, 100] width 44 height 18
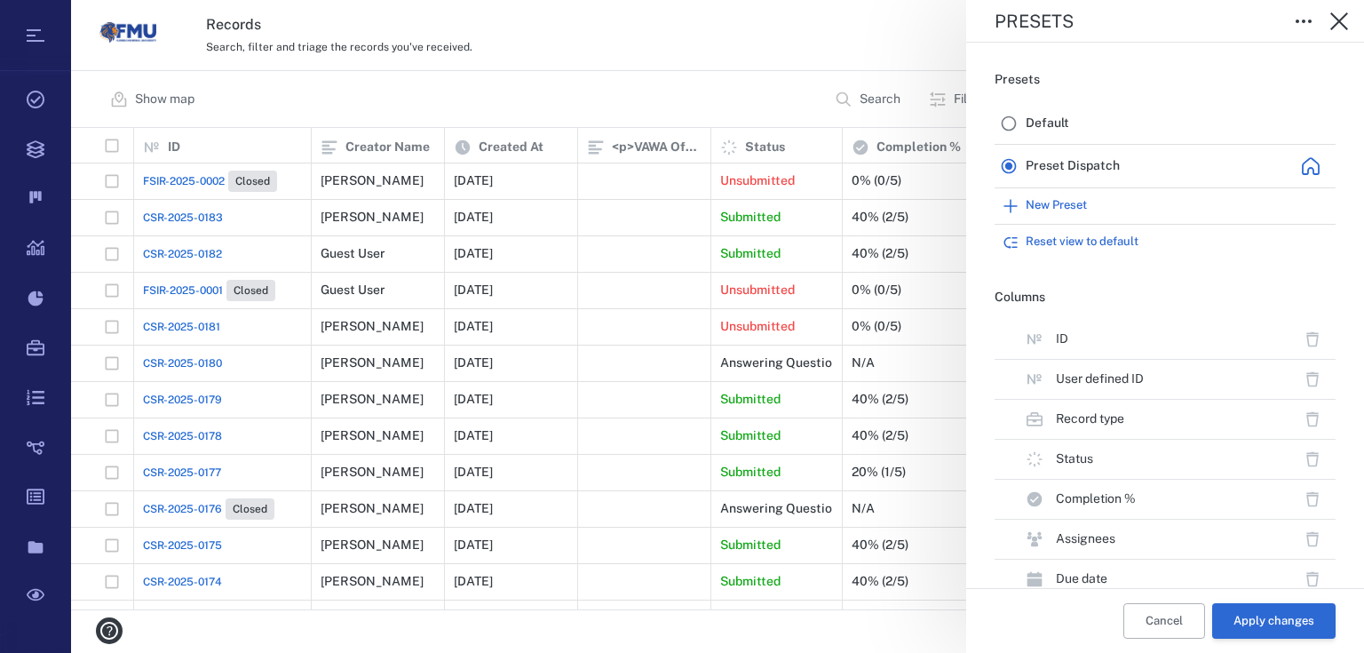
click at [1248, 606] on button "Apply changes" at bounding box center [1273, 621] width 123 height 36
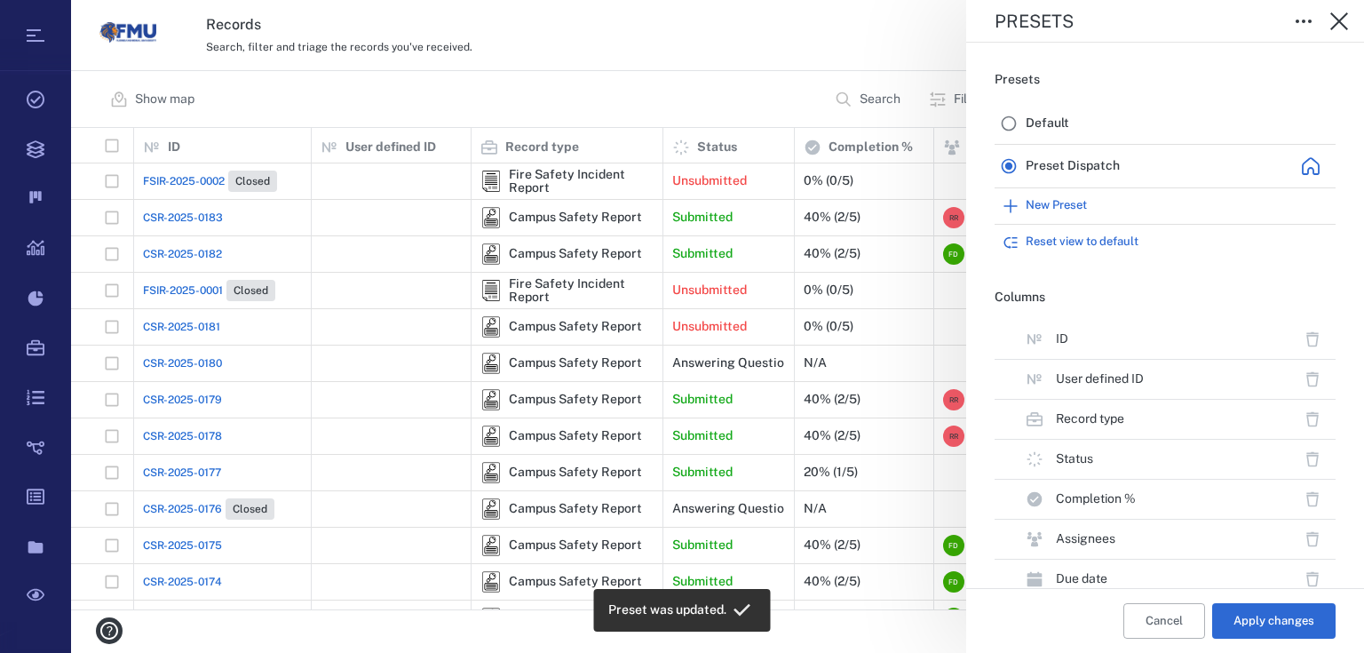
click at [1050, 130] on span "Default" at bounding box center [1048, 124] width 44 height 18
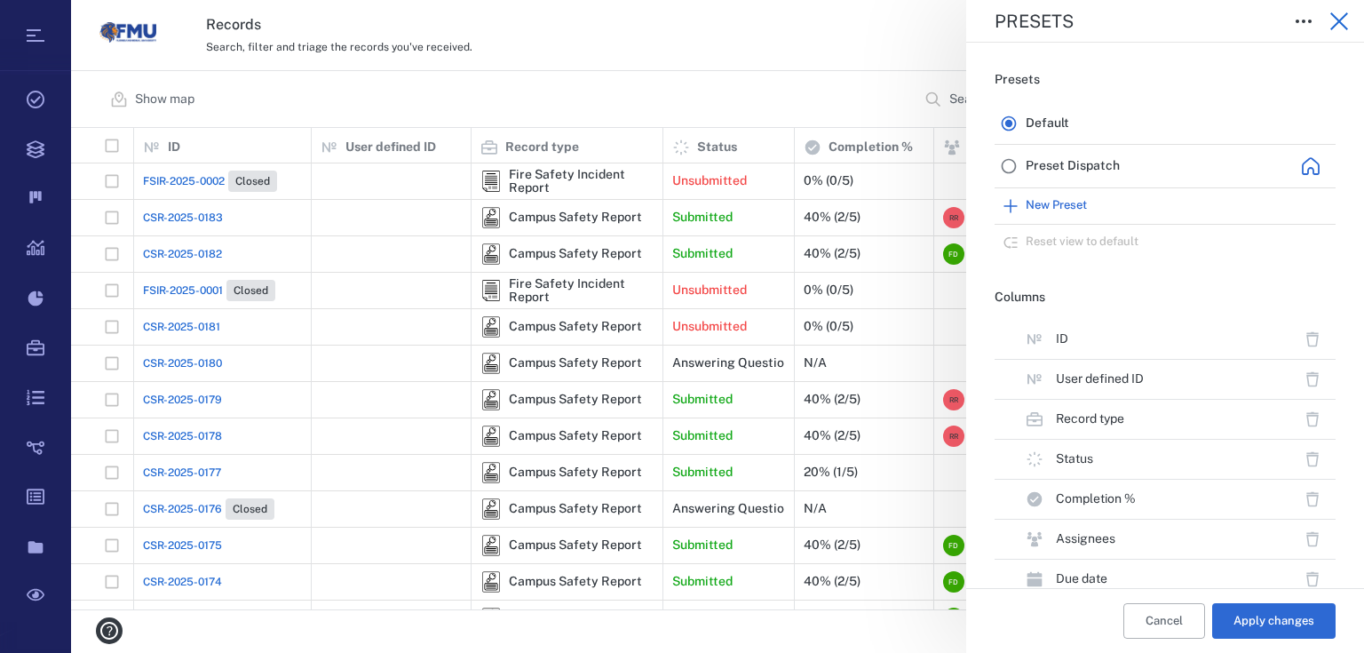
click at [1335, 14] on icon "button" at bounding box center [1338, 21] width 21 height 21
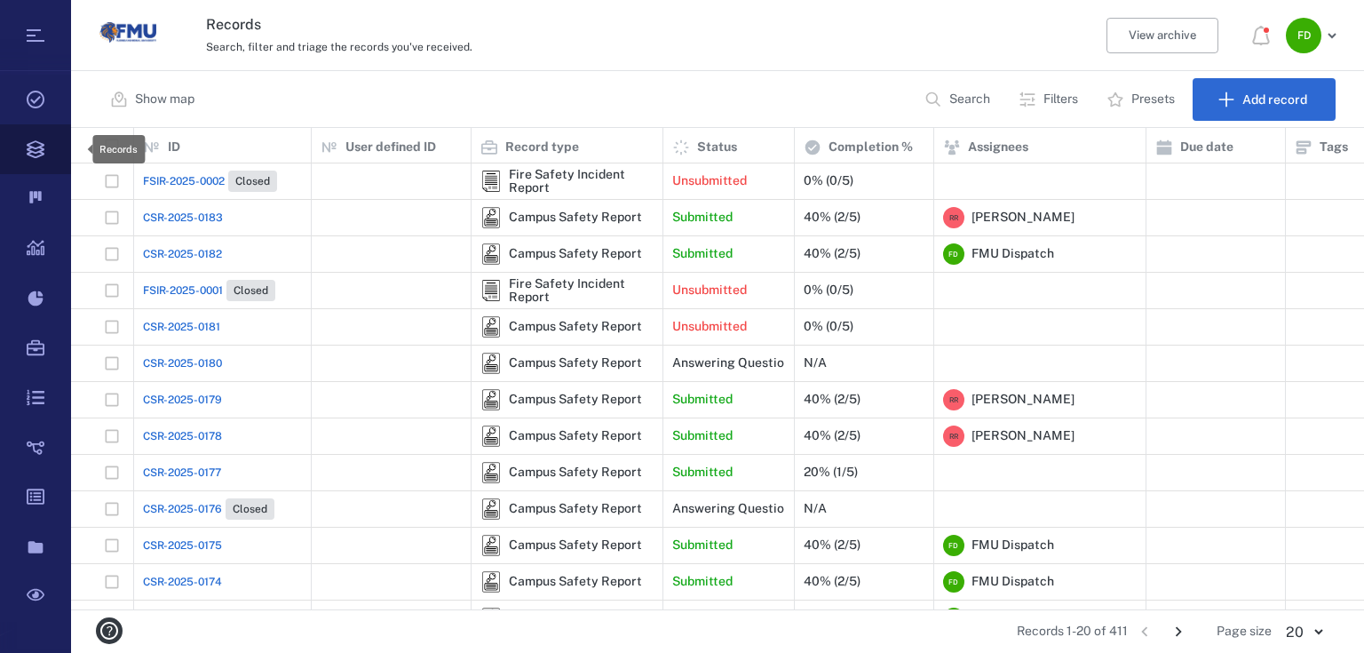
click at [32, 143] on icon at bounding box center [36, 149] width 18 height 18
